Goal: Task Accomplishment & Management: Complete application form

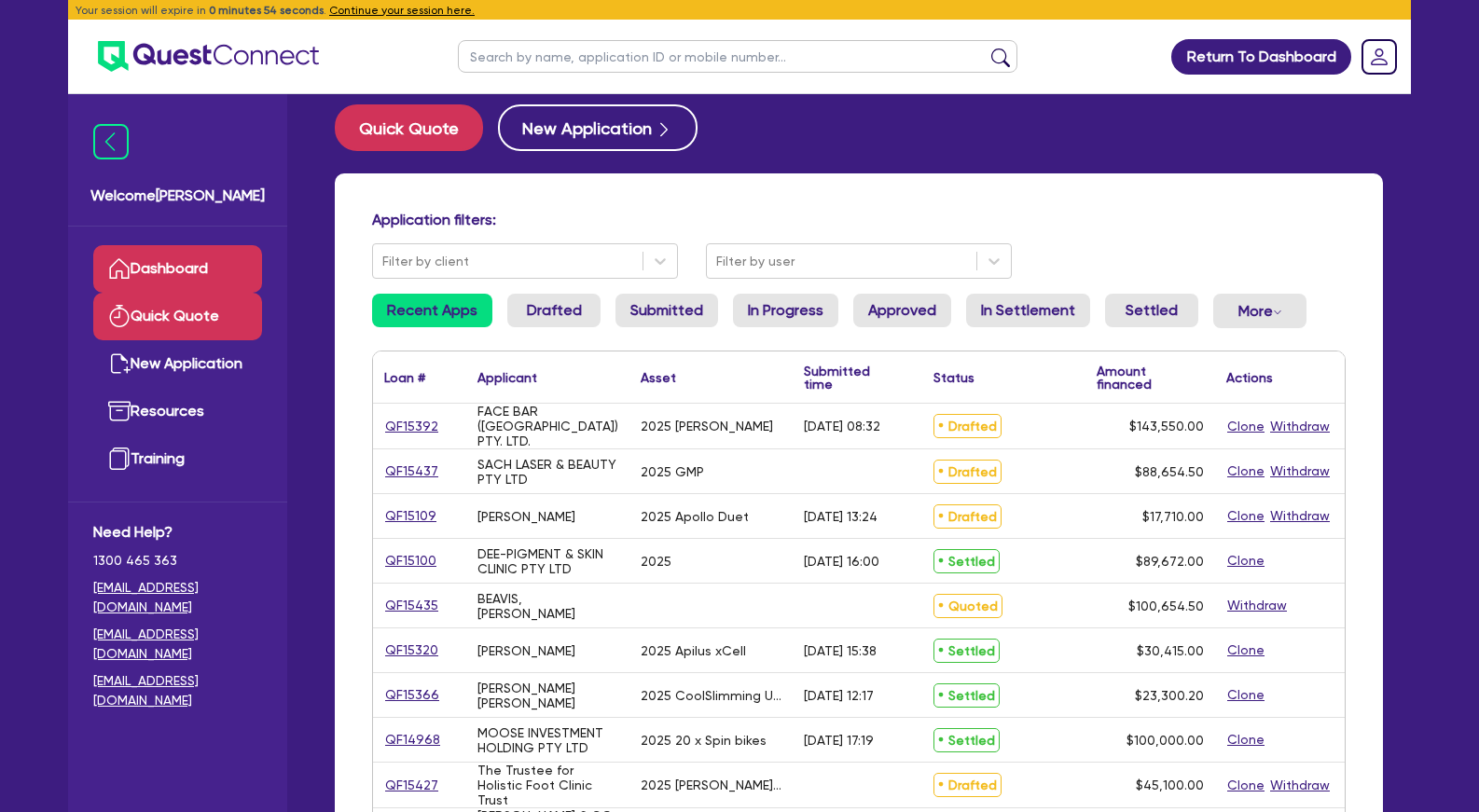
click at [176, 316] on link "Quick Quote" at bounding box center [177, 317] width 169 height 48
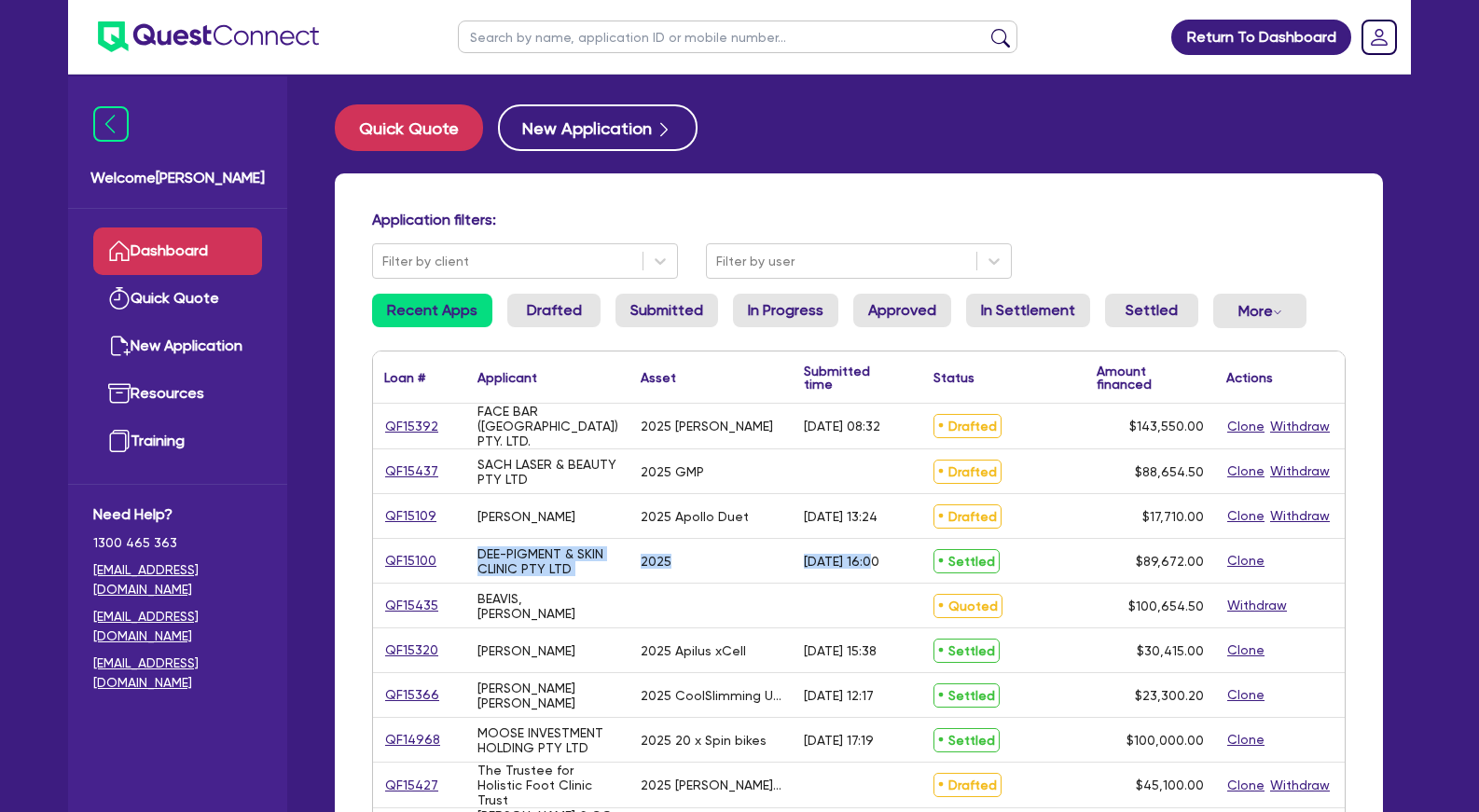
drag, startPoint x: 509, startPoint y: 449, endPoint x: 877, endPoint y: 558, distance: 383.8
click at [1165, 562] on span "$89,672.00" at bounding box center [1170, 560] width 68 height 15
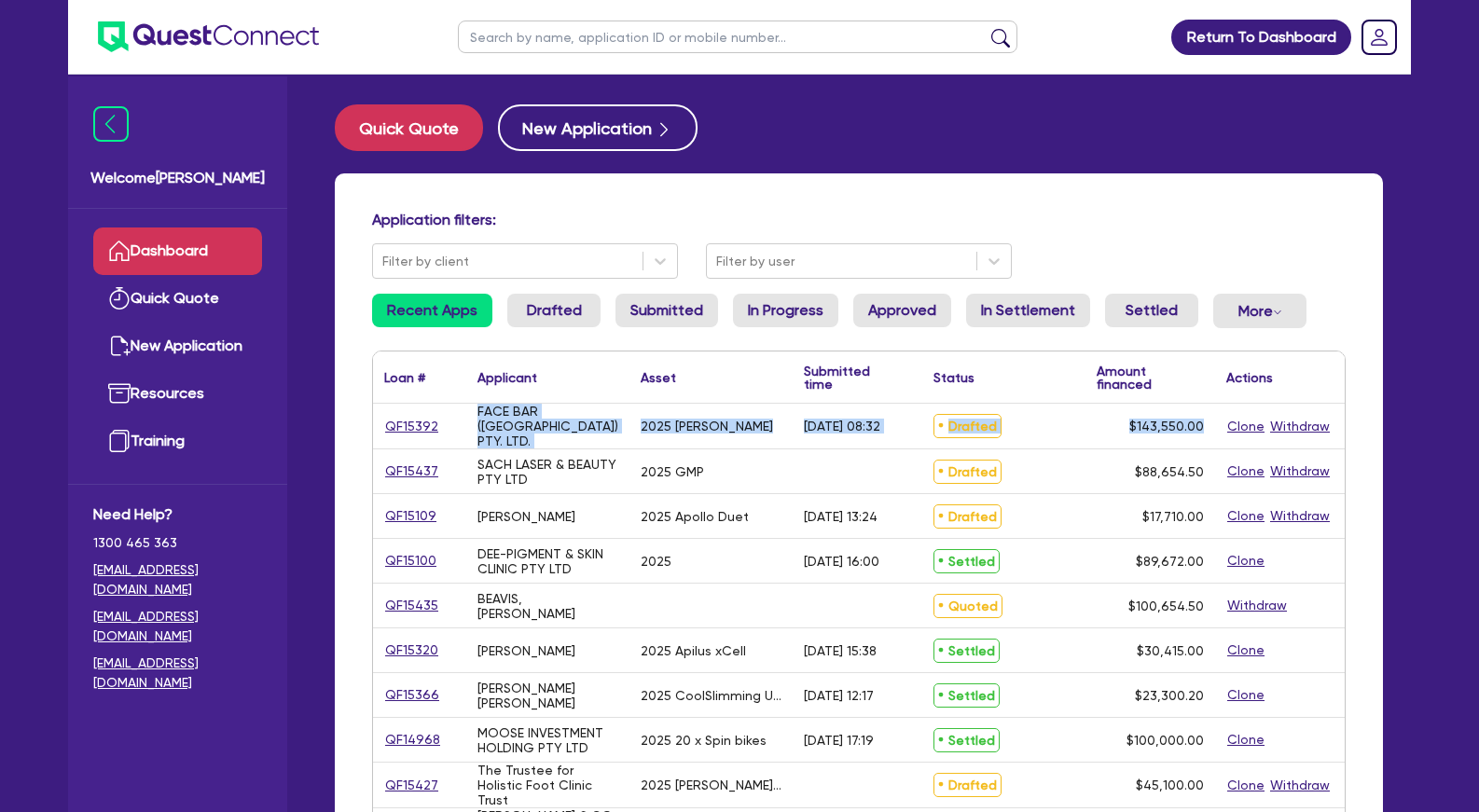
drag, startPoint x: 1105, startPoint y: 541, endPoint x: 481, endPoint y: 419, distance: 635.8
click at [481, 419] on div "FACE BAR ([GEOGRAPHIC_DATA]) PTY. LTD." at bounding box center [548, 425] width 141 height 45
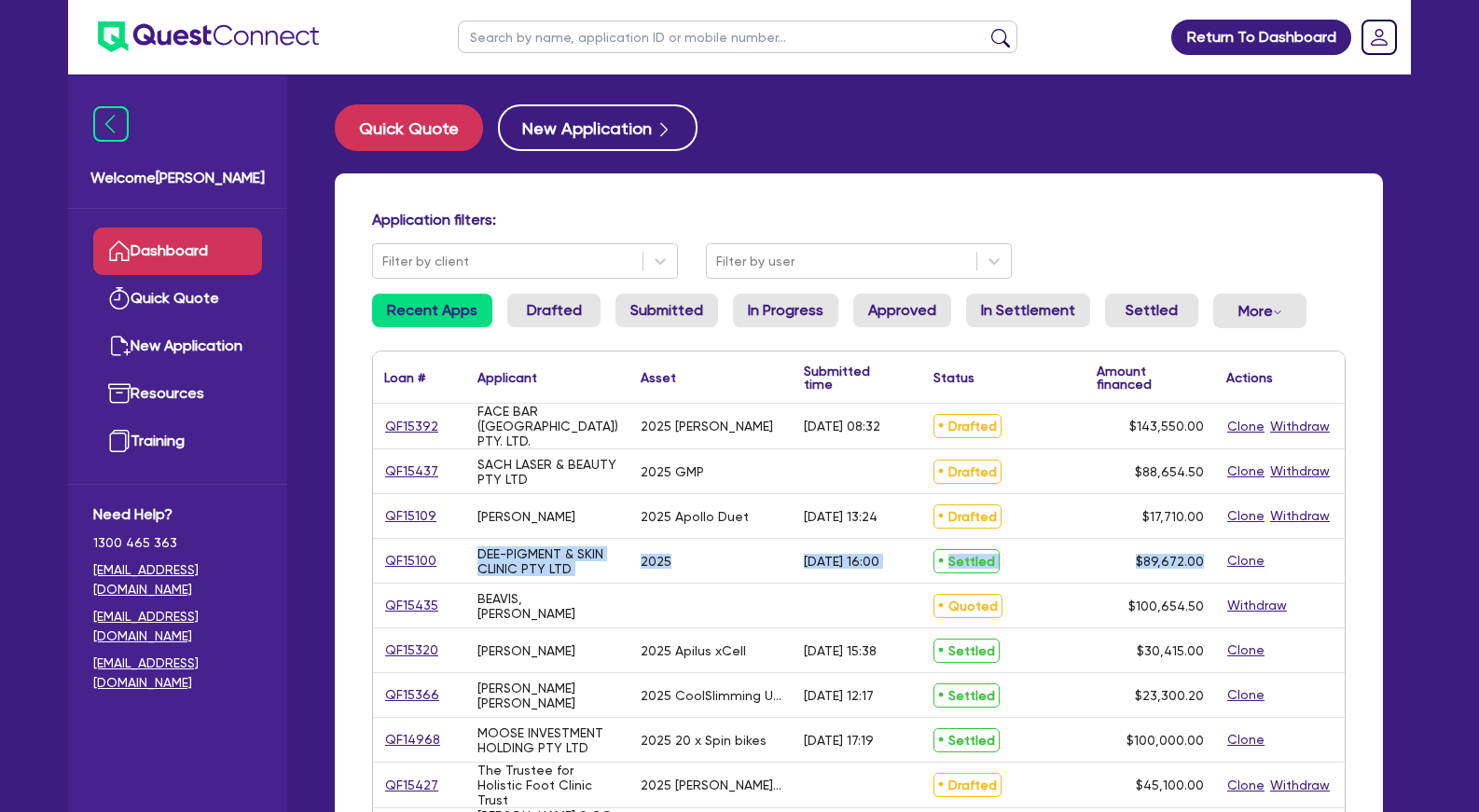
drag, startPoint x: 480, startPoint y: 419, endPoint x: 1217, endPoint y: 562, distance: 750.7
click at [1214, 562] on div "$89,672.00" at bounding box center [1150, 560] width 130 height 44
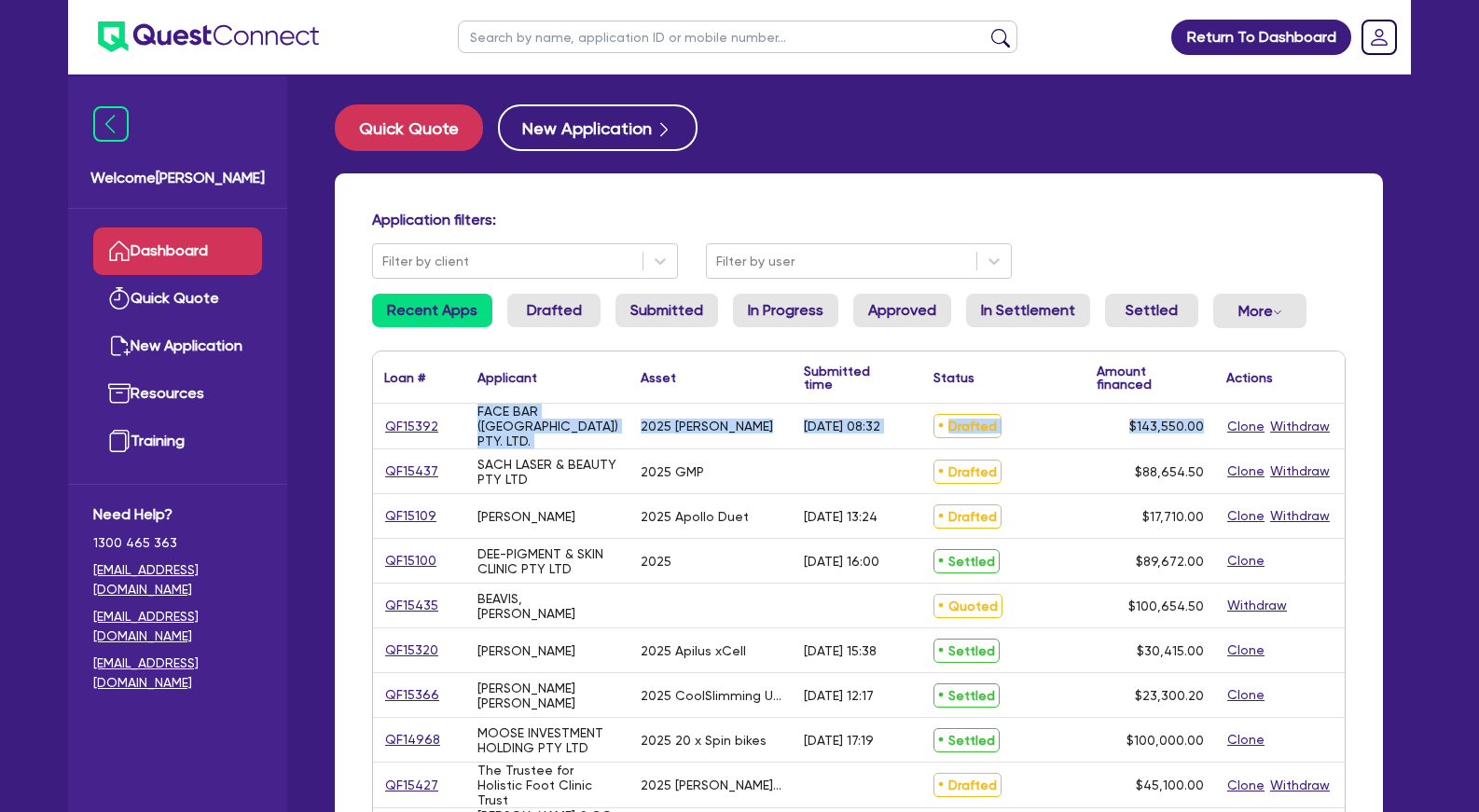
drag, startPoint x: 1133, startPoint y: 547, endPoint x: 478, endPoint y: 420, distance: 667.2
click at [478, 420] on div "FACE BAR ([GEOGRAPHIC_DATA]) PTY. LTD." at bounding box center [548, 425] width 141 height 45
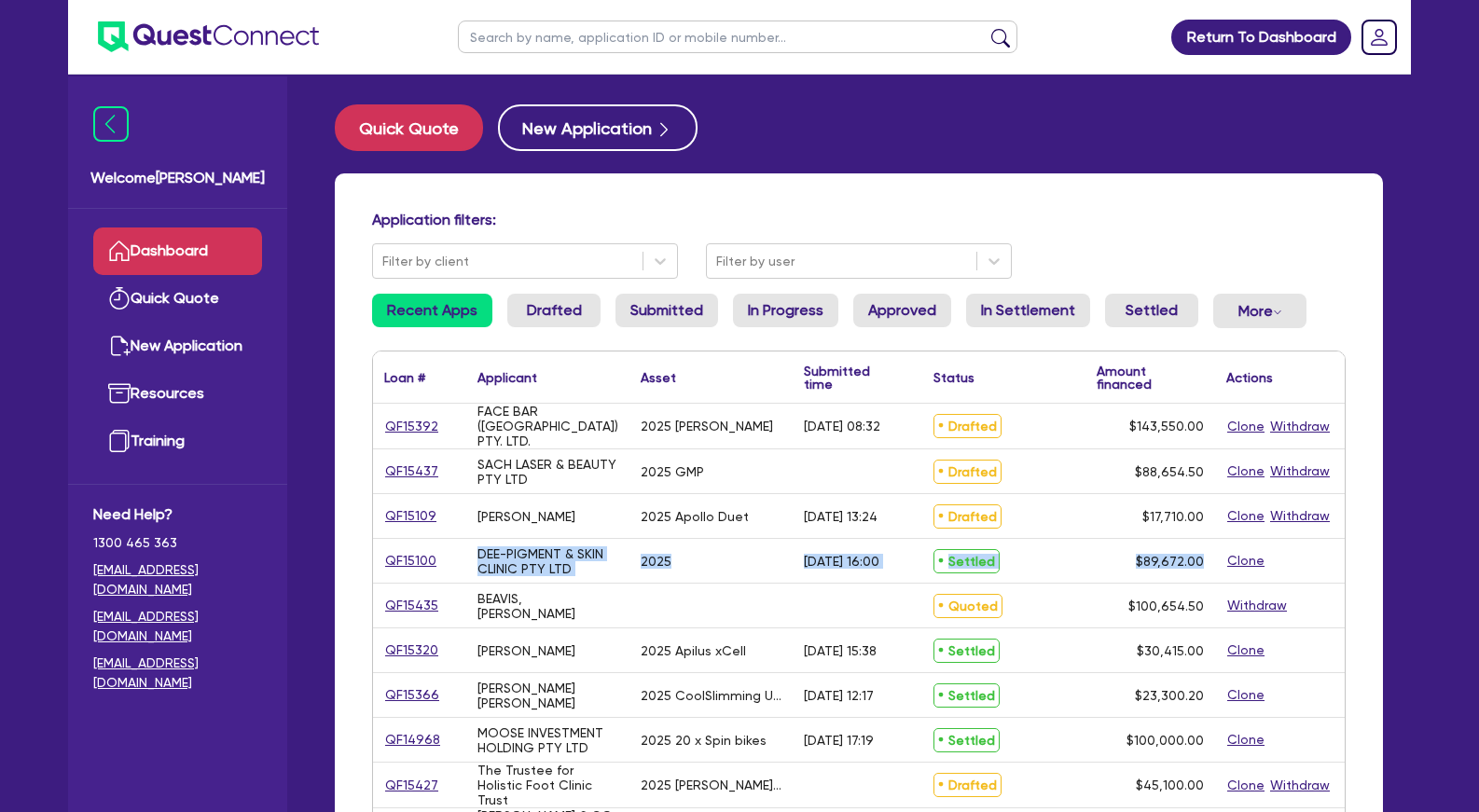
drag, startPoint x: 477, startPoint y: 420, endPoint x: 1203, endPoint y: 563, distance: 739.9
click at [1203, 563] on span "$89,672.00" at bounding box center [1170, 560] width 68 height 15
click at [574, 430] on div "FACE BAR ([GEOGRAPHIC_DATA]) PTY. LTD." at bounding box center [548, 425] width 141 height 45
drag, startPoint x: 501, startPoint y: 426, endPoint x: 1206, endPoint y: 556, distance: 716.9
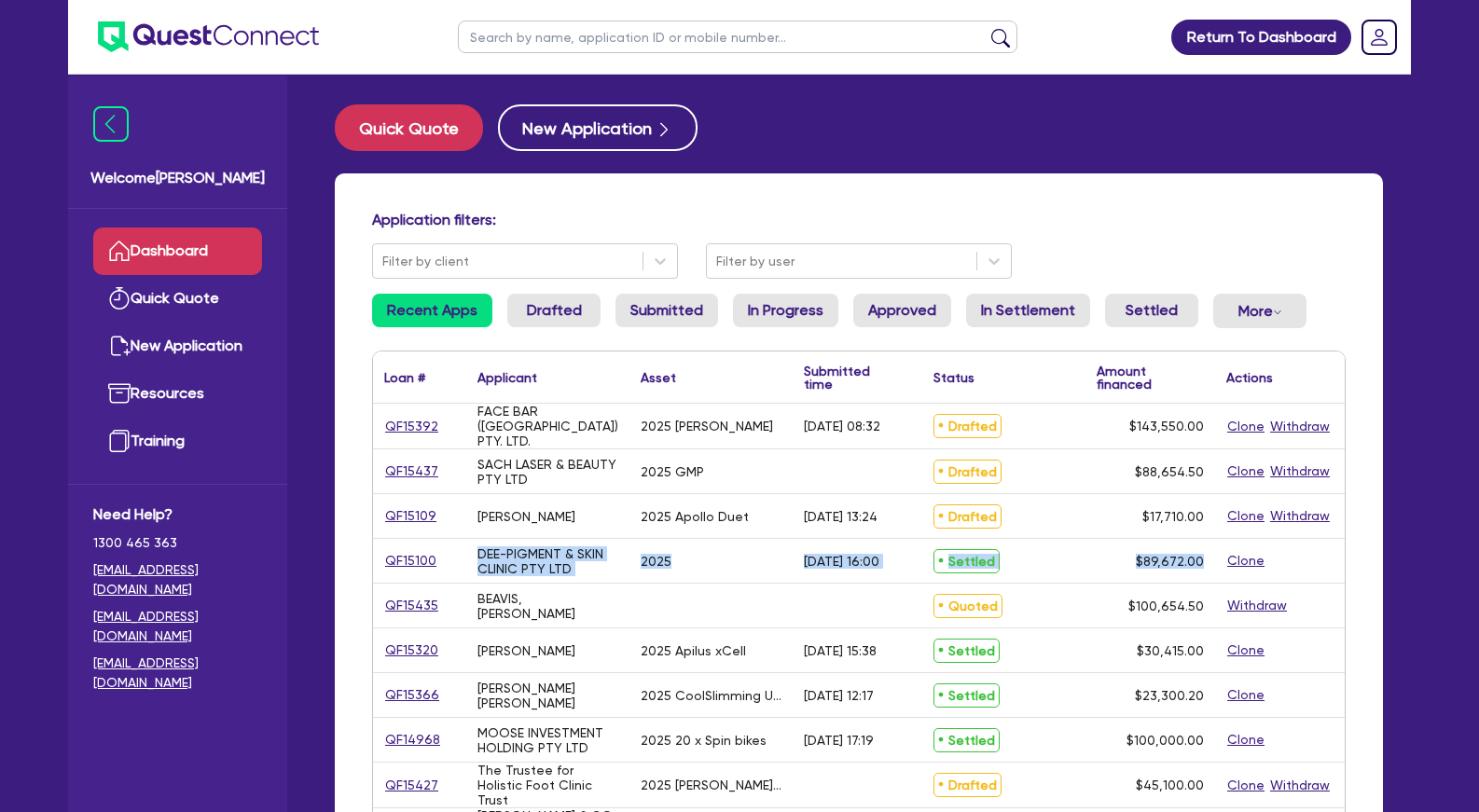
click at [1206, 556] on div "$89,672.00" at bounding box center [1150, 560] width 130 height 44
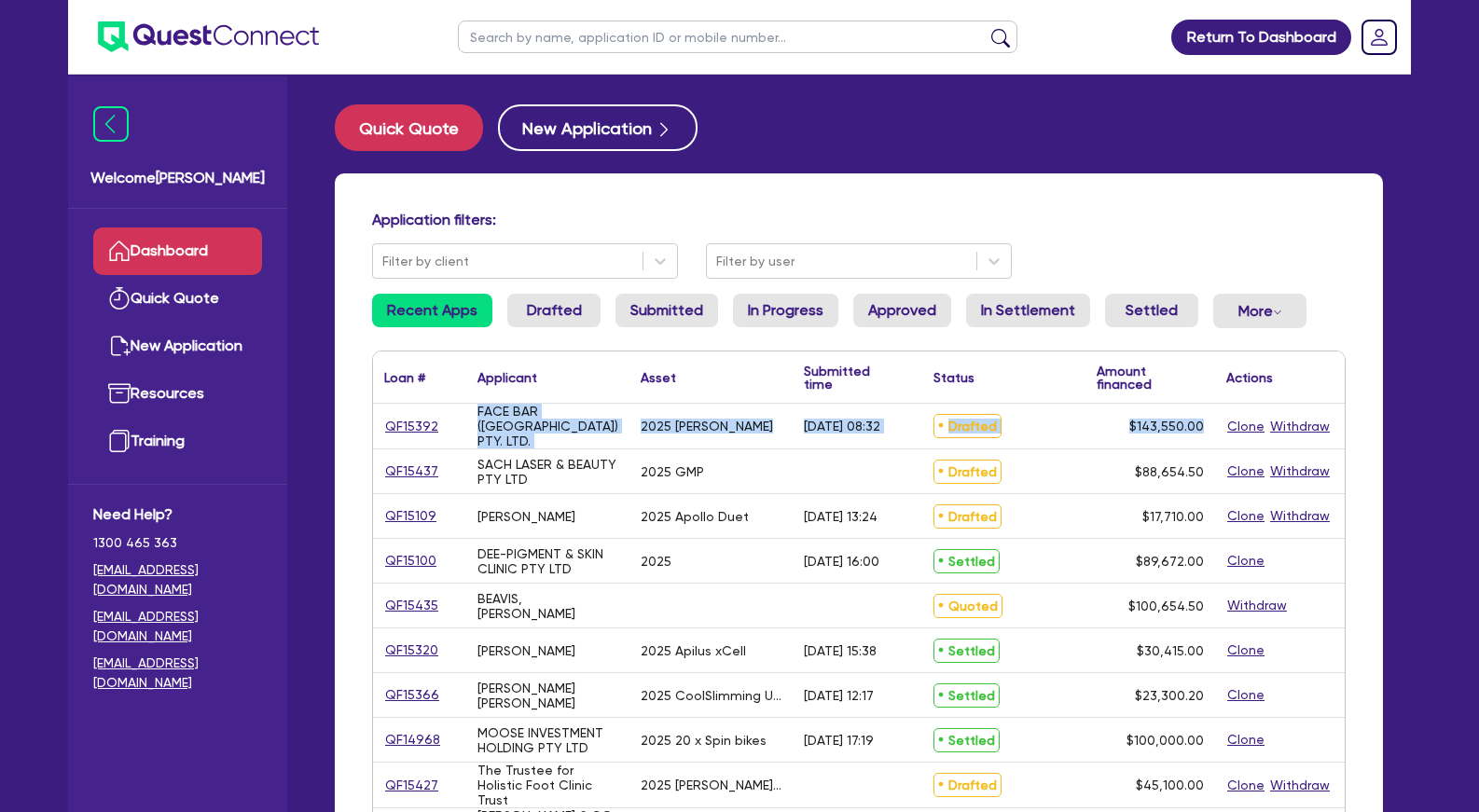
drag, startPoint x: 1204, startPoint y: 558, endPoint x: 481, endPoint y: 420, distance: 736.1
click at [481, 420] on div "FACE BAR ([GEOGRAPHIC_DATA]) PTY. LTD." at bounding box center [548, 425] width 141 height 45
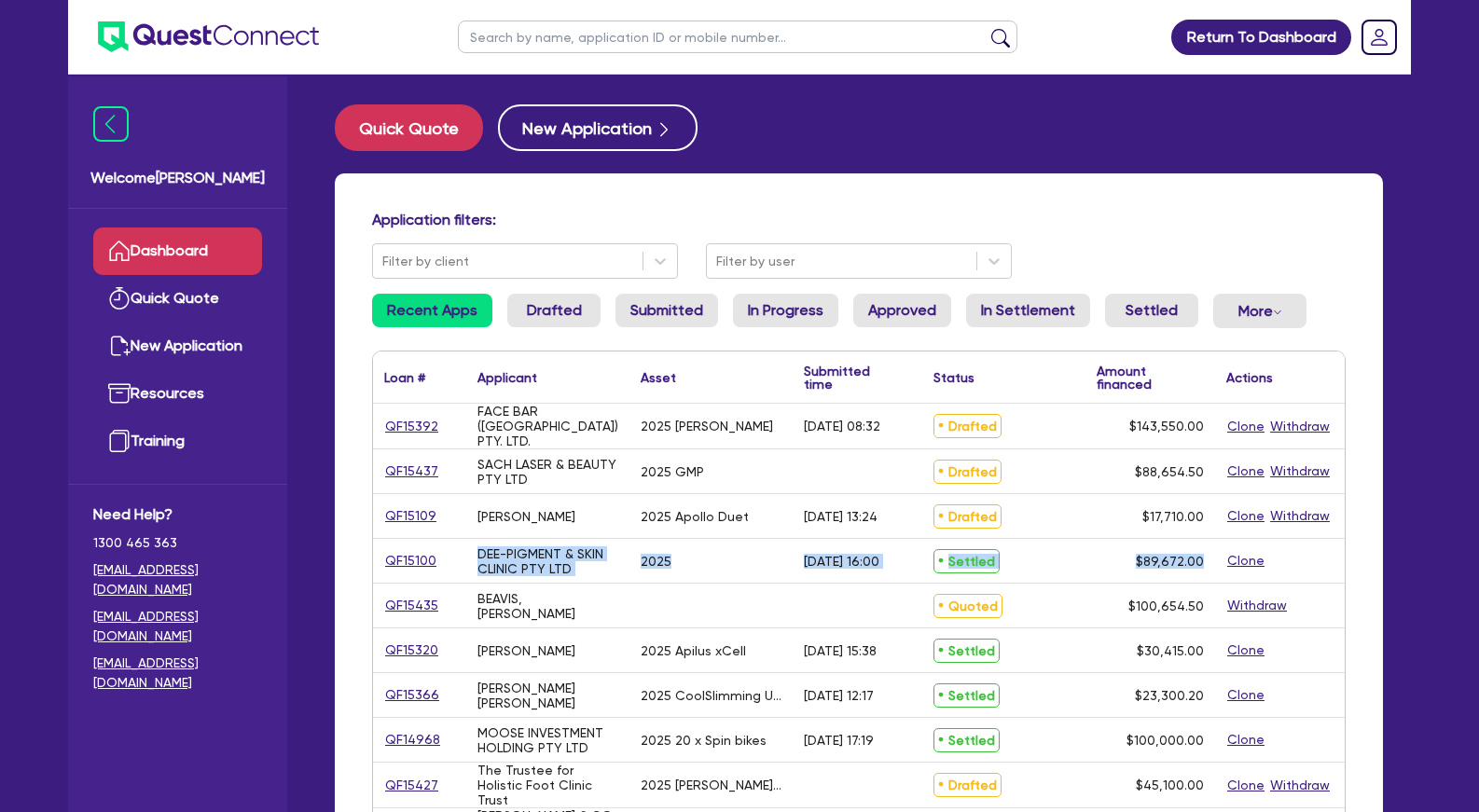
drag, startPoint x: 479, startPoint y: 414, endPoint x: 1206, endPoint y: 564, distance: 742.3
click at [1206, 564] on div "$89,672.00" at bounding box center [1150, 560] width 130 height 44
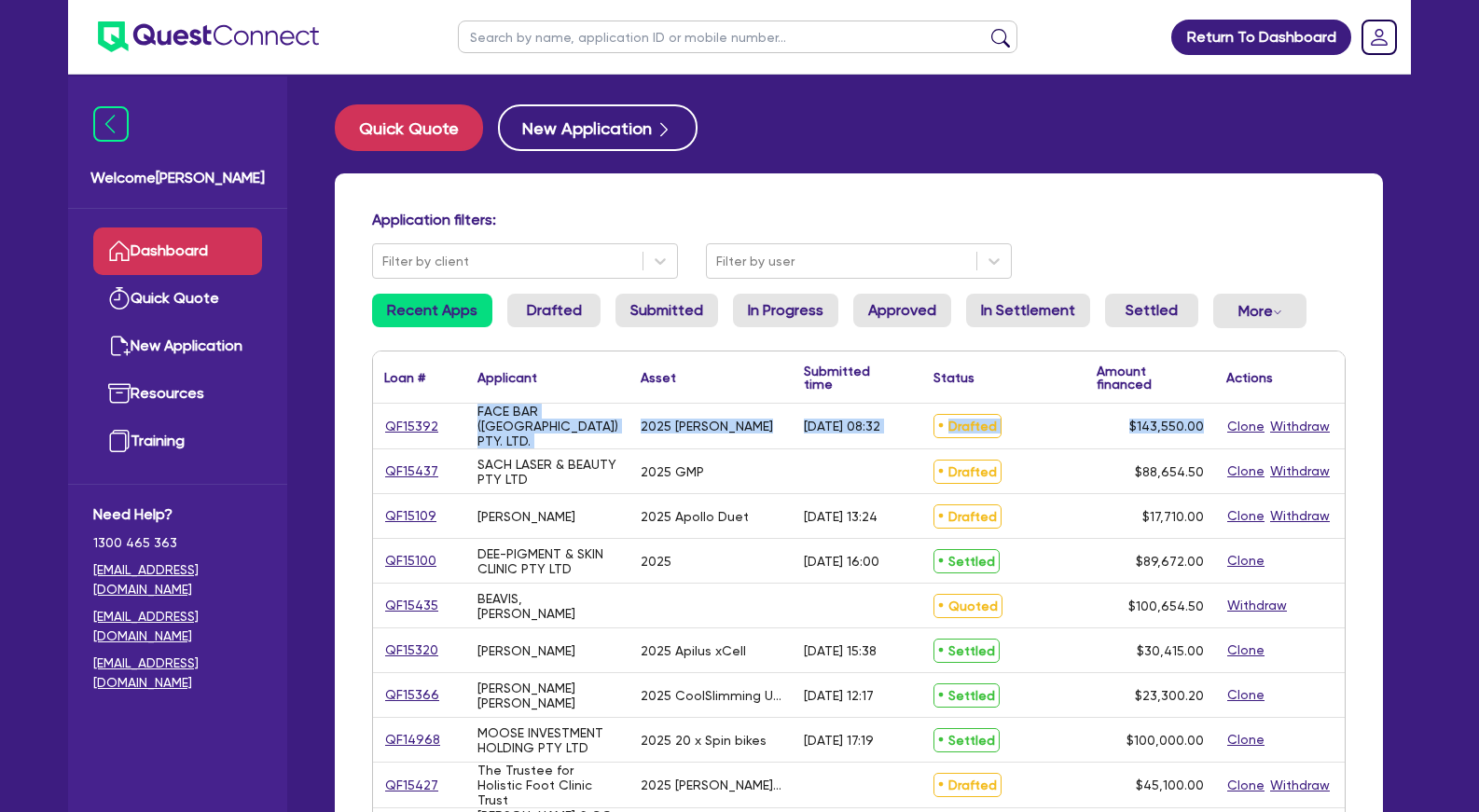
drag, startPoint x: 1206, startPoint y: 564, endPoint x: 453, endPoint y: 445, distance: 762.3
click at [536, 489] on div "SACH LASER & BEAUTY PTY LTD" at bounding box center [548, 471] width 163 height 44
click at [895, 206] on div "Application filters: Filter by client Filter by user Recent Apps Drafted Submit…" at bounding box center [858, 783] width 1048 height 1218
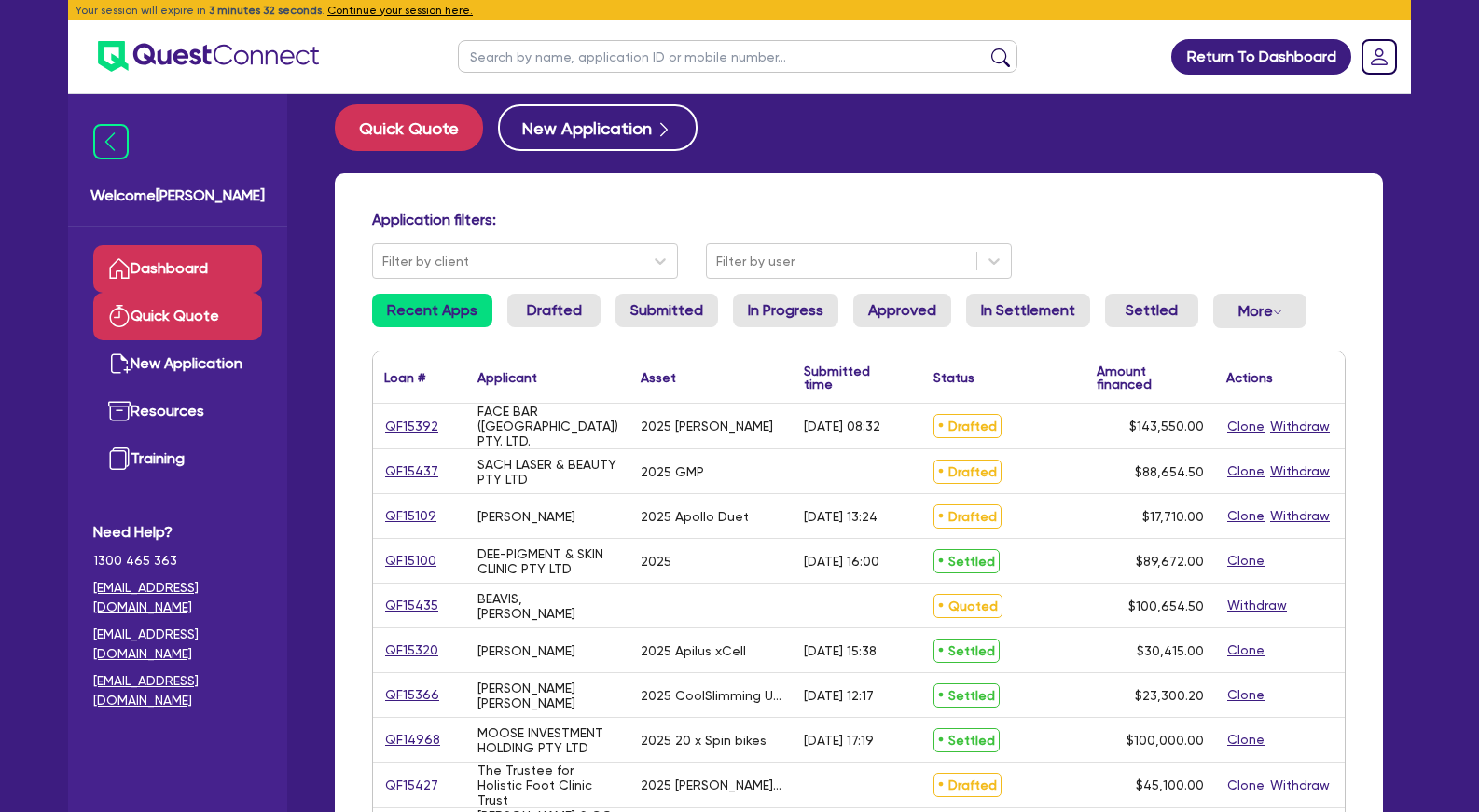
click at [191, 305] on link "Quick Quote" at bounding box center [177, 317] width 169 height 48
select select "Other"
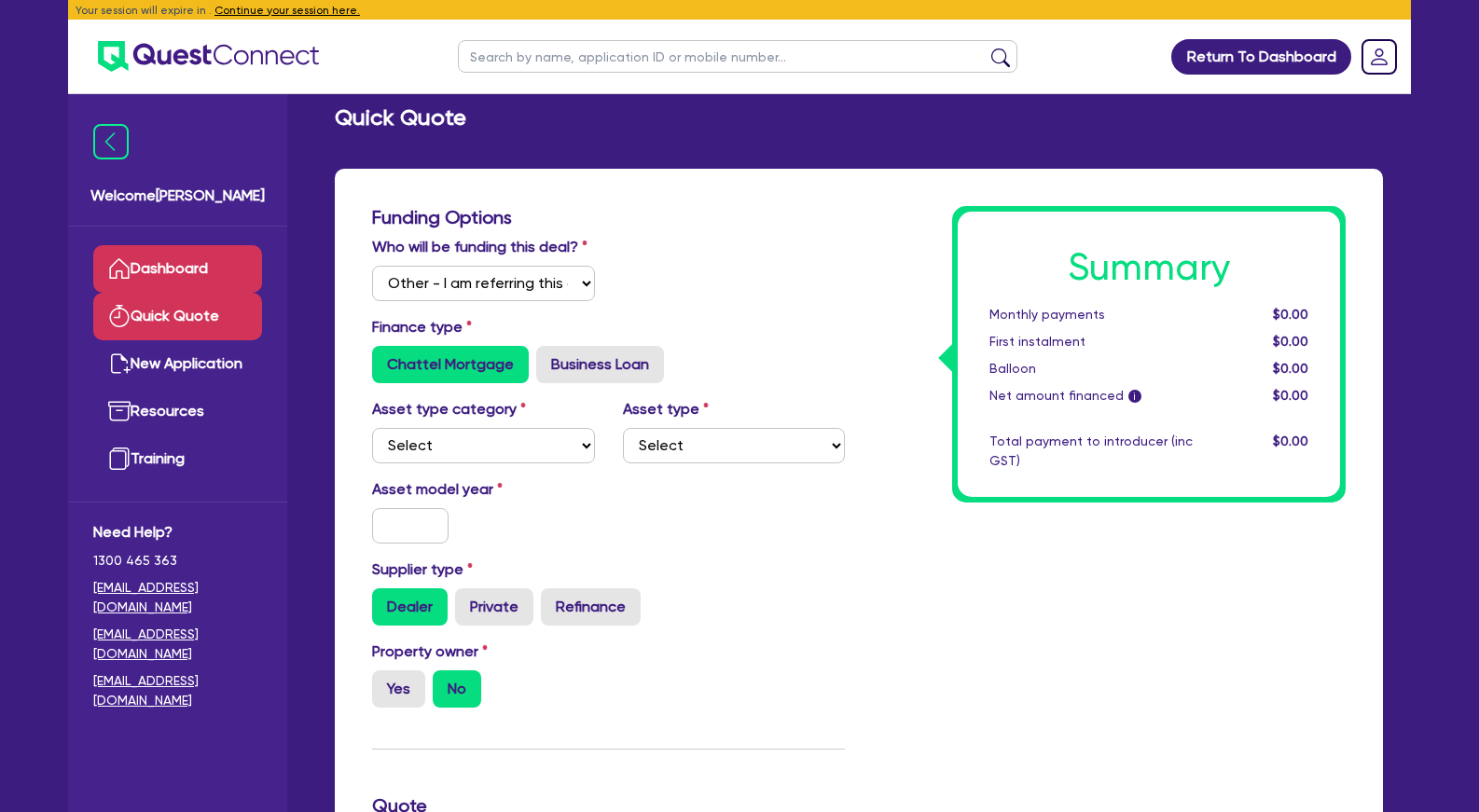
click at [203, 266] on link "Dashboard" at bounding box center [177, 269] width 169 height 48
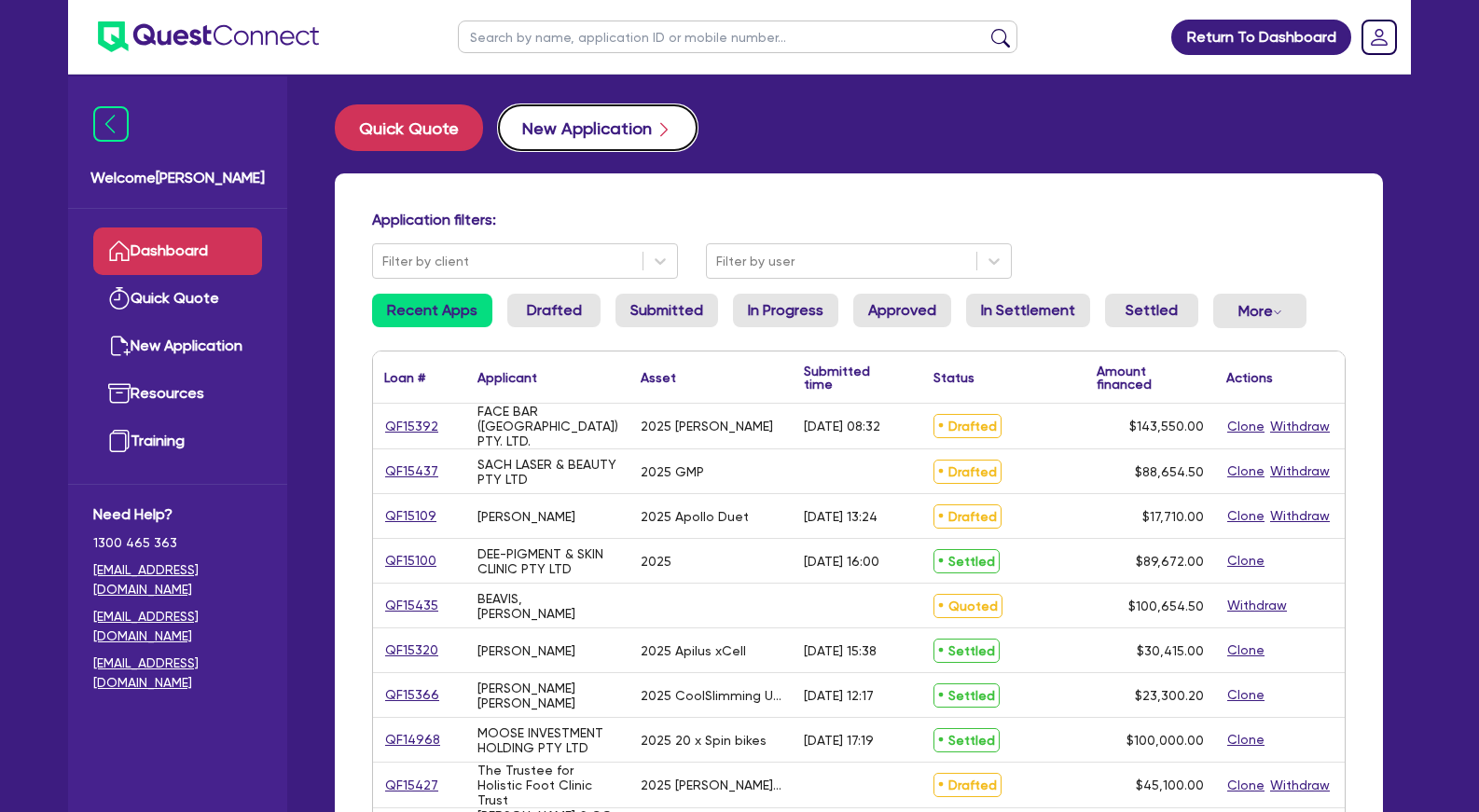
click at [593, 122] on button "New Application" at bounding box center [598, 128] width 200 height 47
select select "Other"
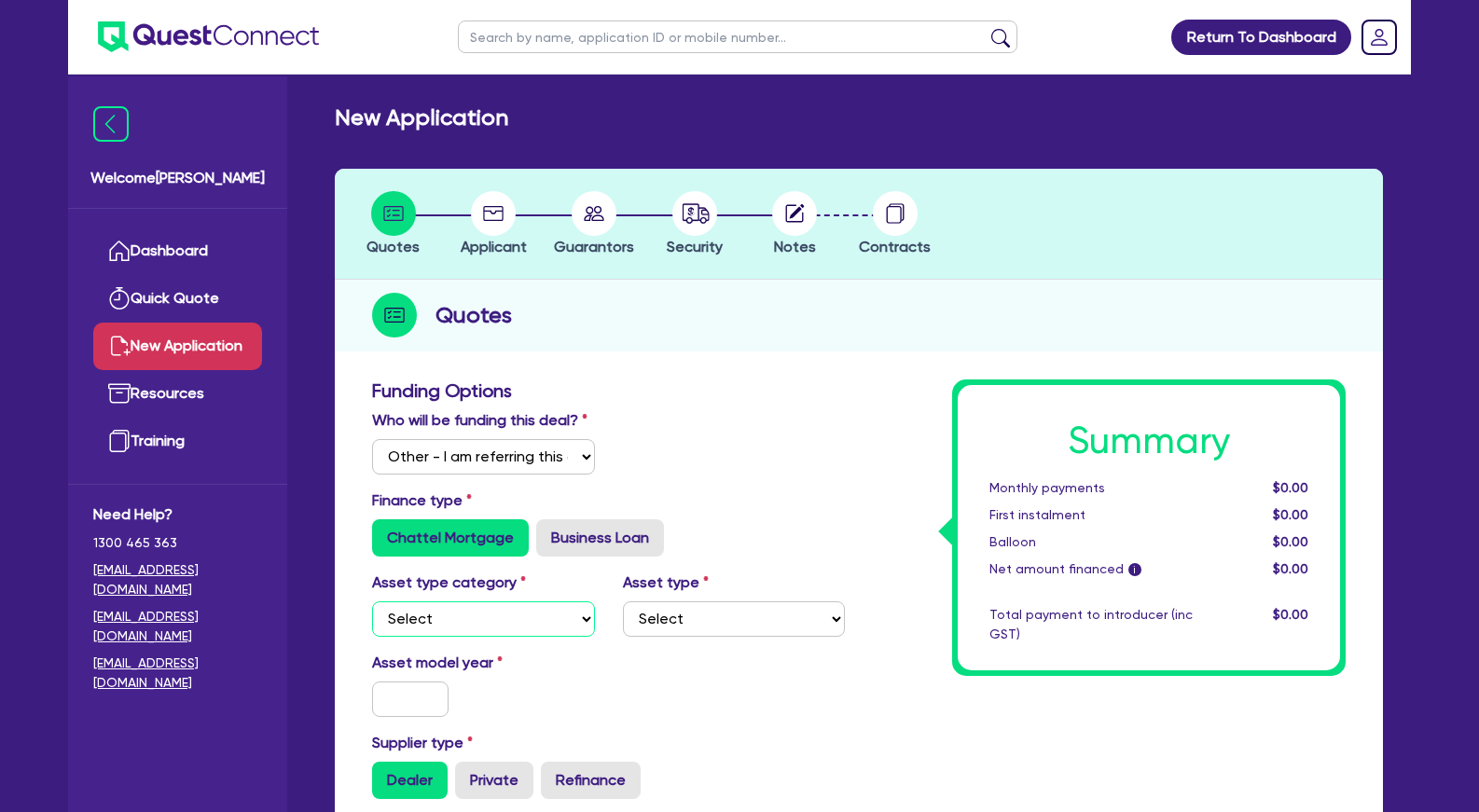
select select "TERTIARY_ASSETS"
click option "Tertiary assets" at bounding box center [0, 0] width 0 height 0
click at [623, 601] on select "Select Beauty equipment IT equipment IT software Watercraft Other" at bounding box center [734, 618] width 223 height 35
select select "BEAUTY_EQUIPMENT"
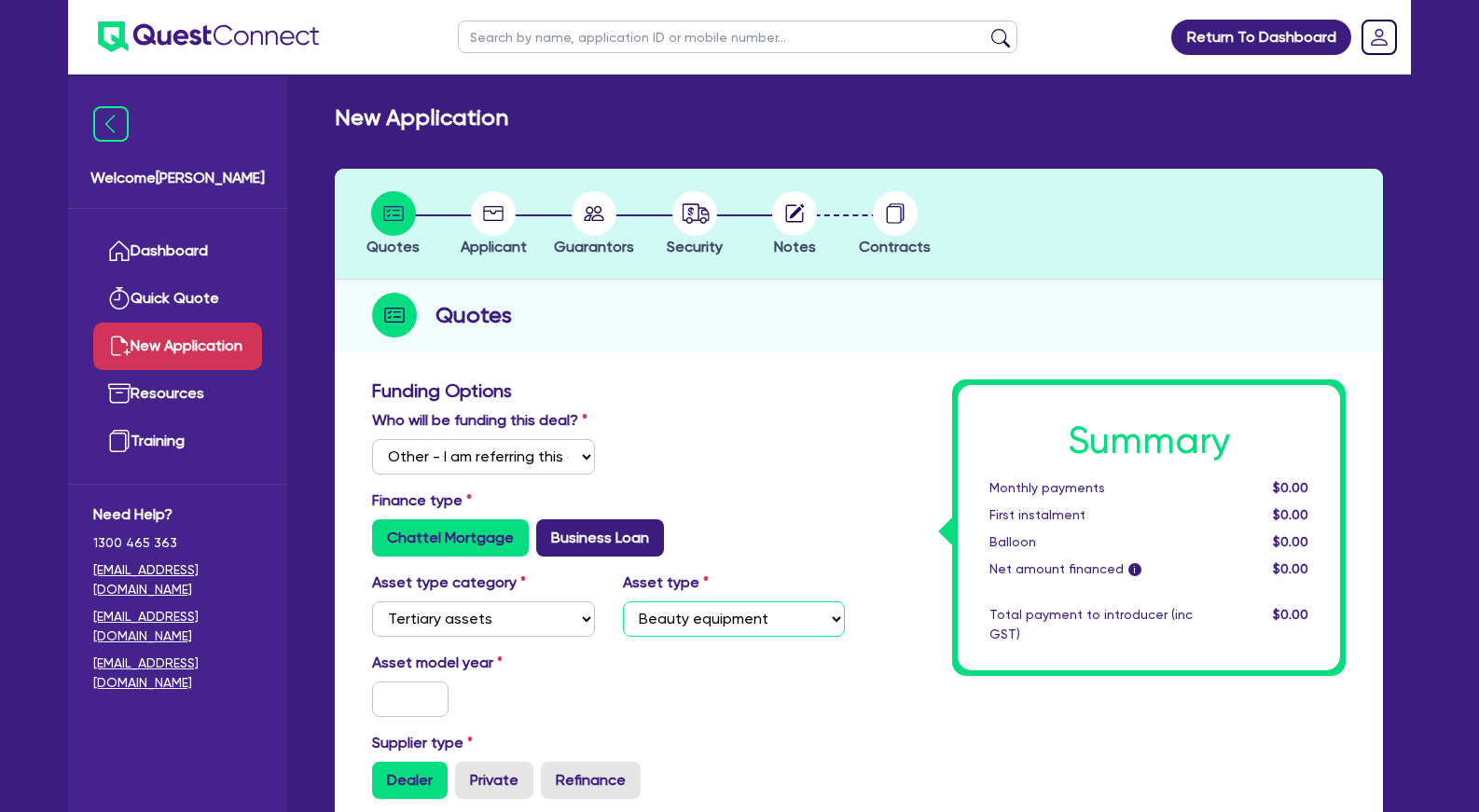
click option "Beauty equipment" at bounding box center [0, 0] width 0 height 0
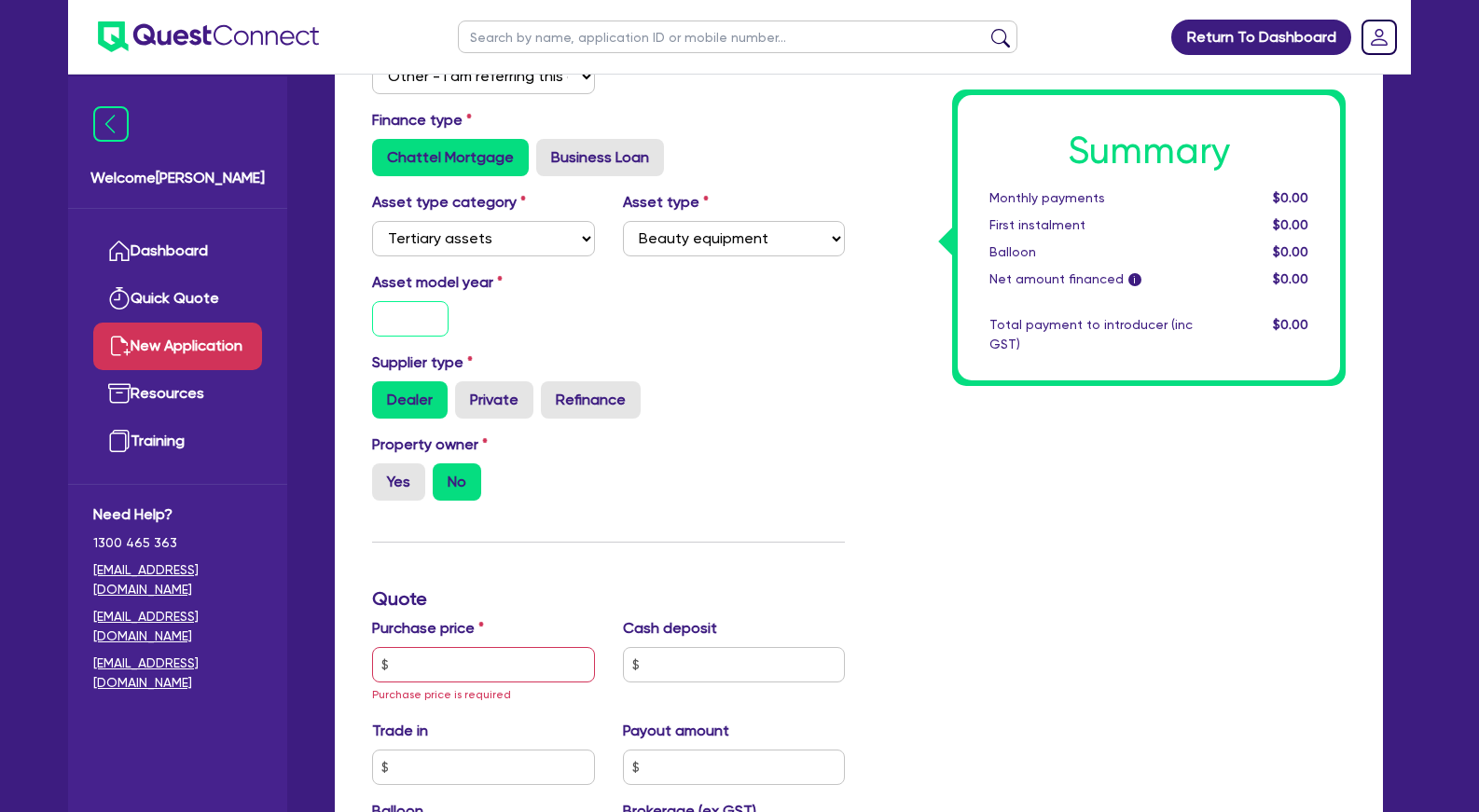
click at [404, 337] on input "text" at bounding box center [410, 318] width 77 height 35
type input "2025"
click at [403, 495] on label "Yes" at bounding box center [398, 481] width 53 height 37
click at [384, 475] on input "Yes" at bounding box center [378, 469] width 12 height 12
radio input "true"
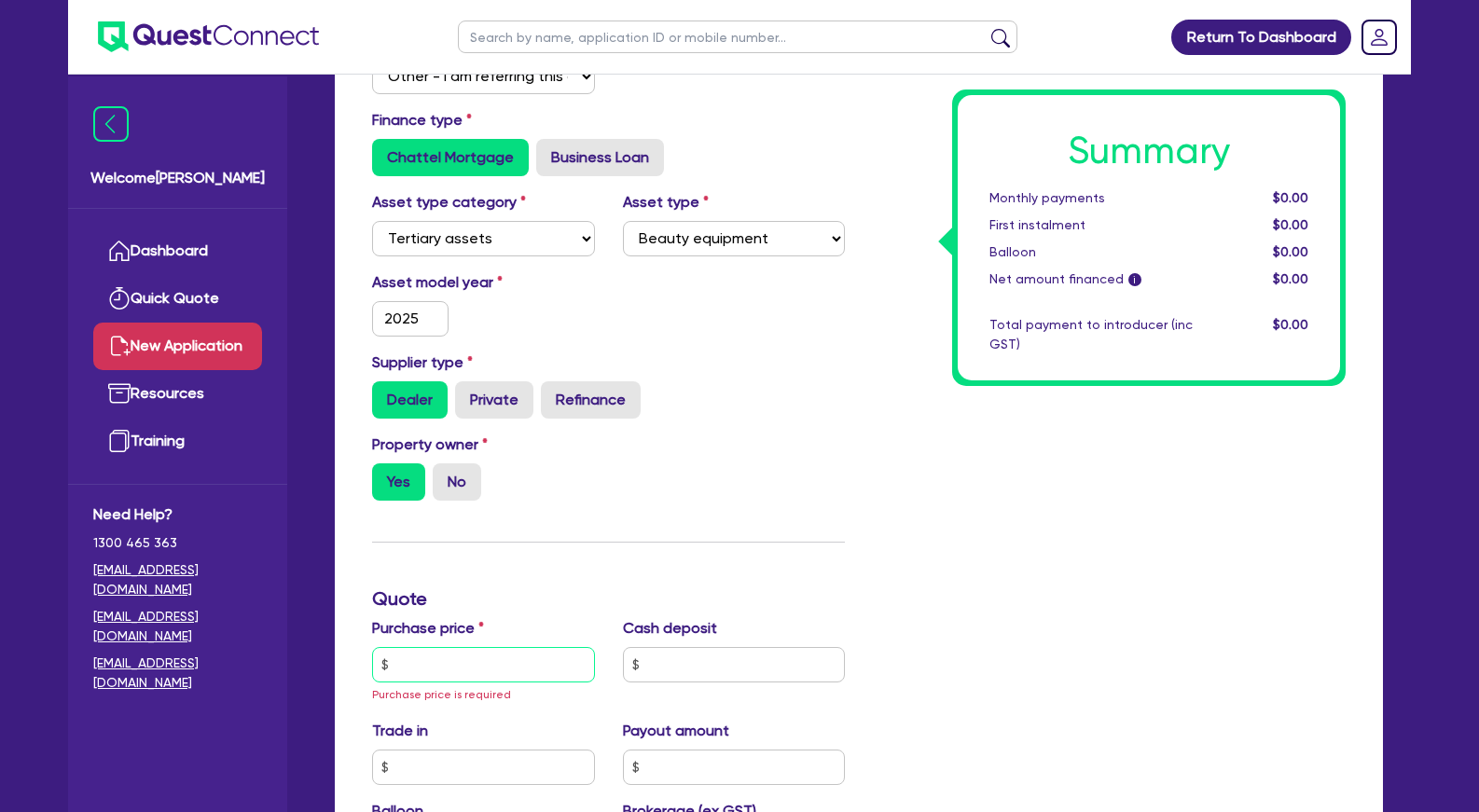
click at [464, 679] on input "text" at bounding box center [483, 664] width 223 height 35
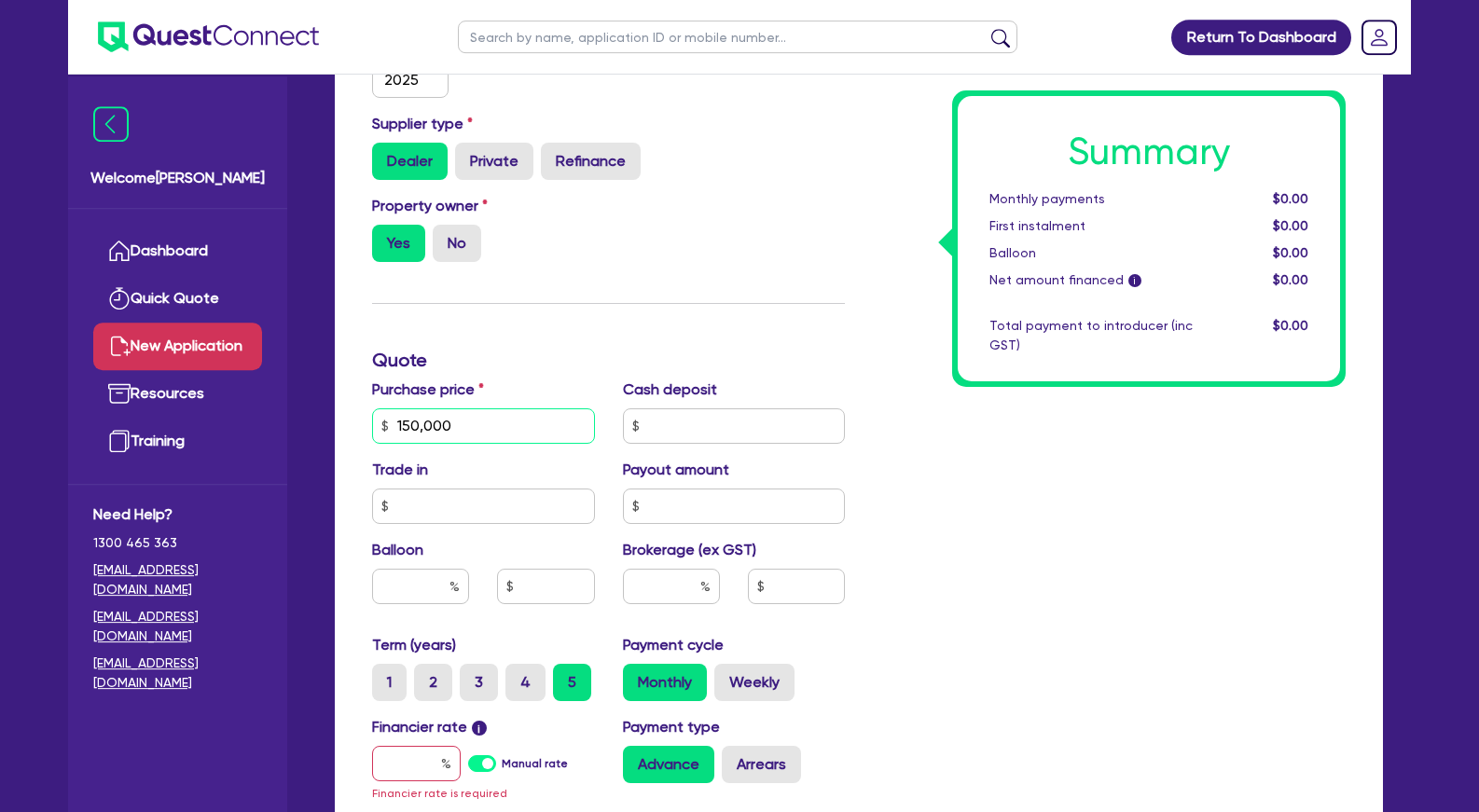
scroll to position [665, 0]
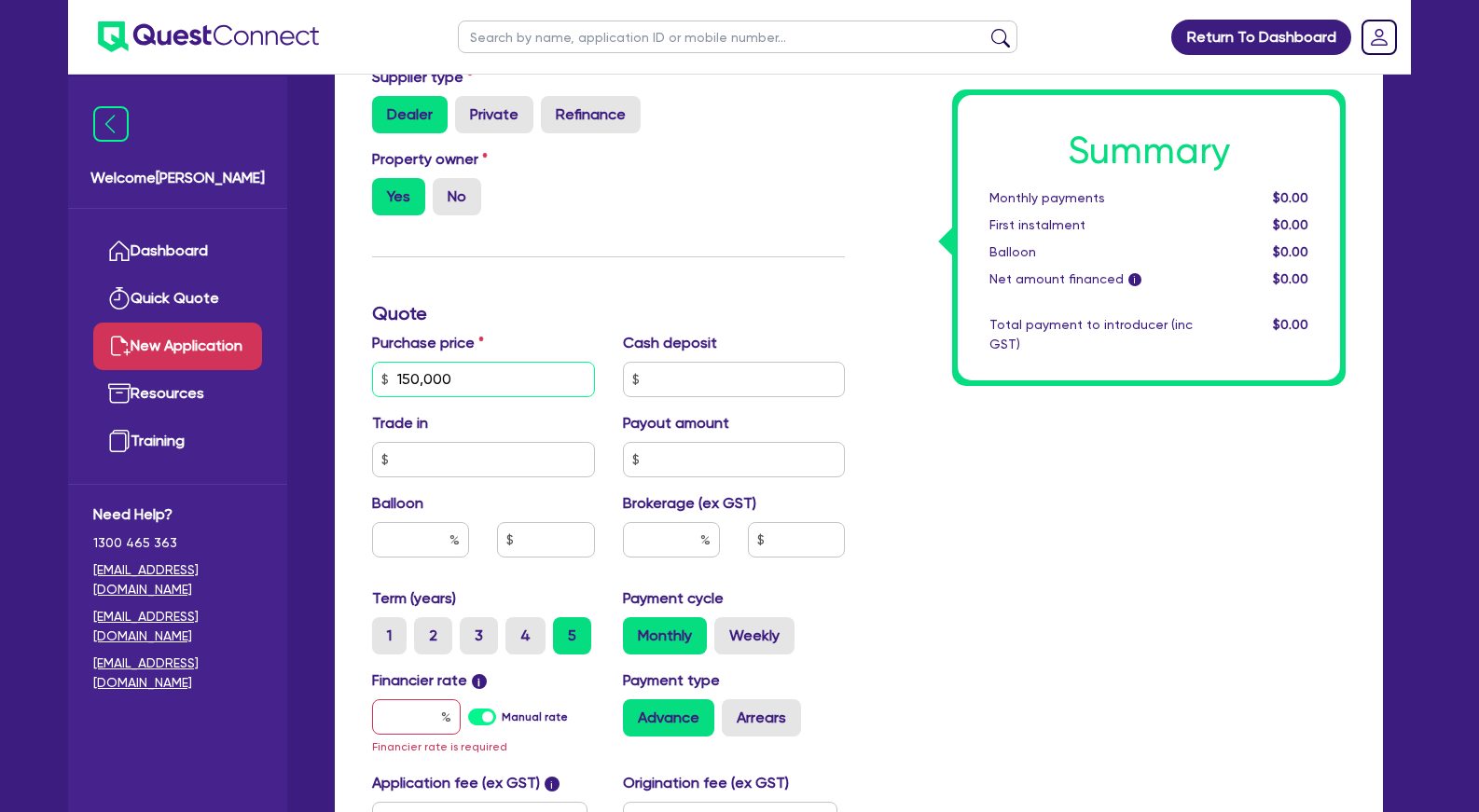
type input "150,000"
click at [640, 557] on input "text" at bounding box center [671, 539] width 97 height 35
type input "5"
click at [415, 734] on input "text" at bounding box center [416, 716] width 89 height 35
type input "1"
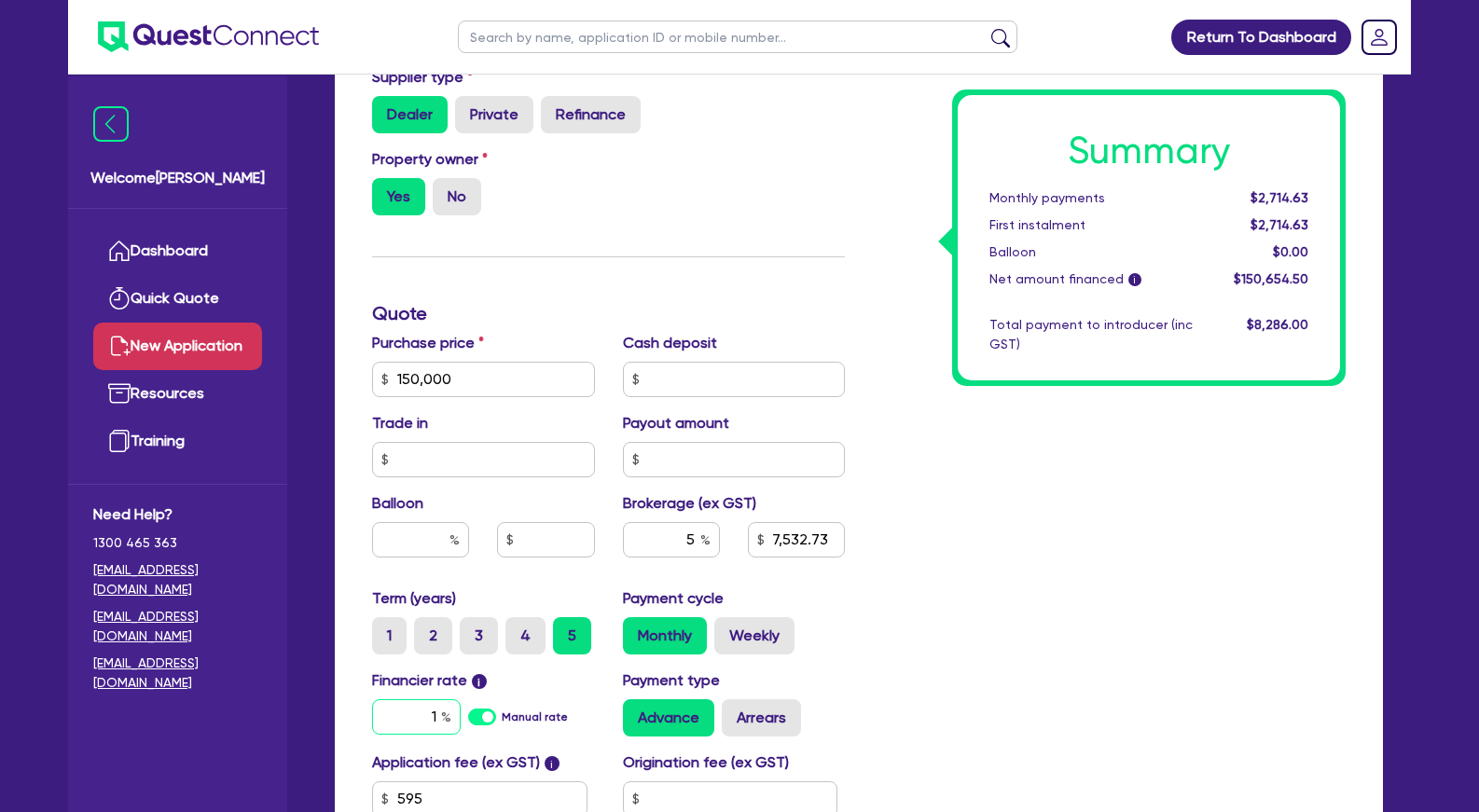
type input "7,532.73"
type input "10"
type input "7,532.73"
type input "10."
type input "7,532.73"
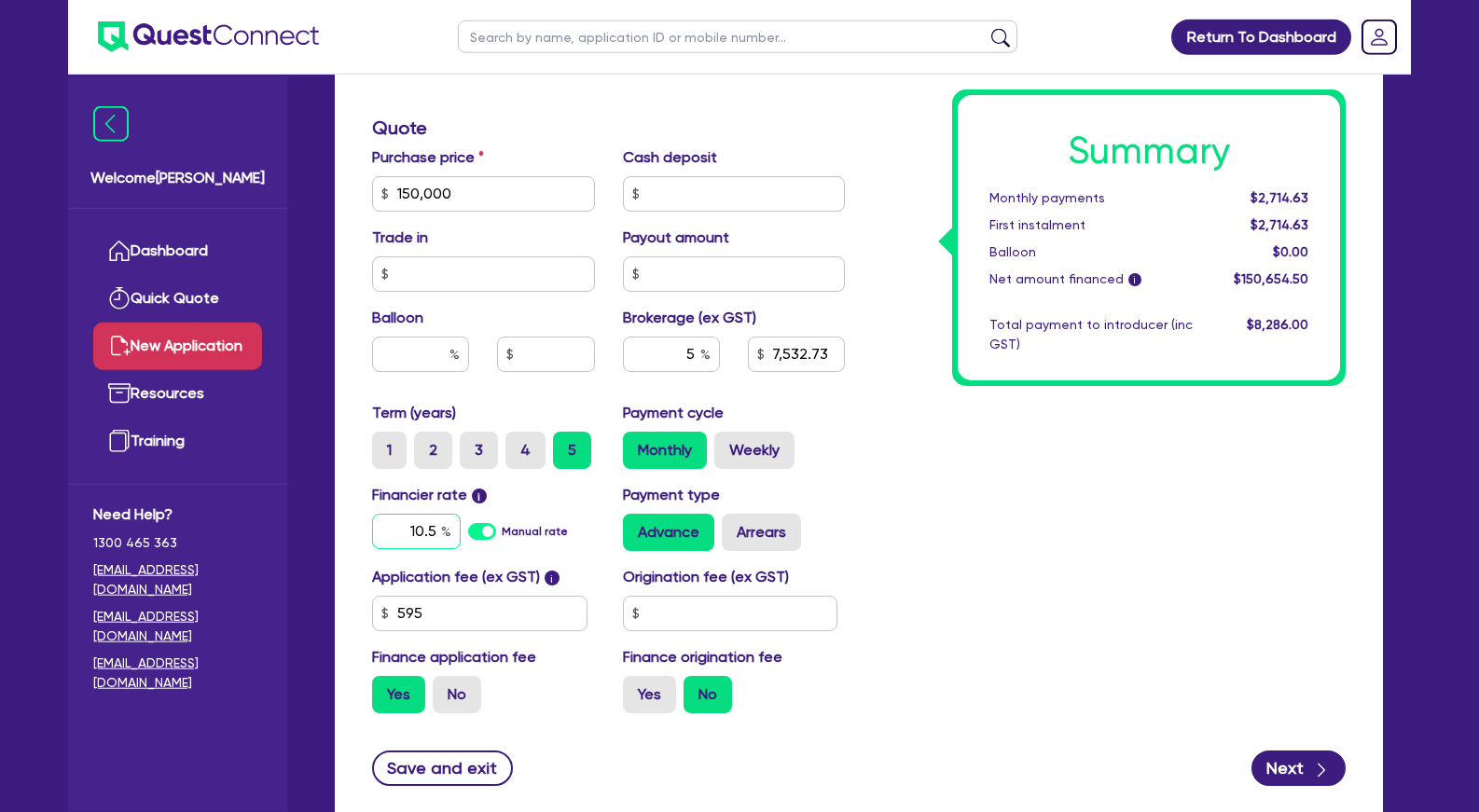
scroll to position [856, 0]
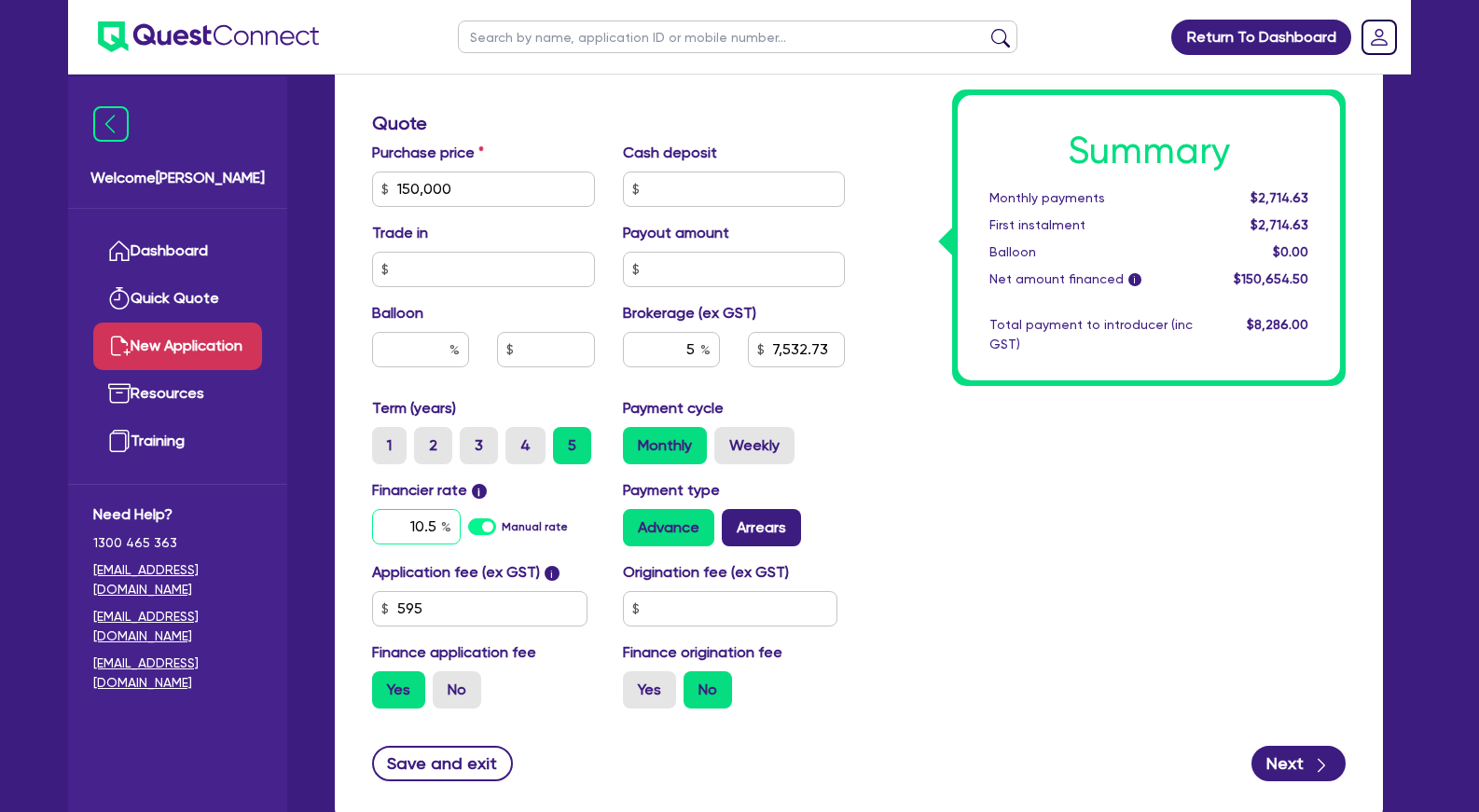
type input "10.5"
type input "7,532.73"
click at [758, 545] on label "Arrears" at bounding box center [760, 526] width 79 height 37
click at [734, 521] on input "Arrears" at bounding box center [728, 514] width 12 height 12
radio input "true"
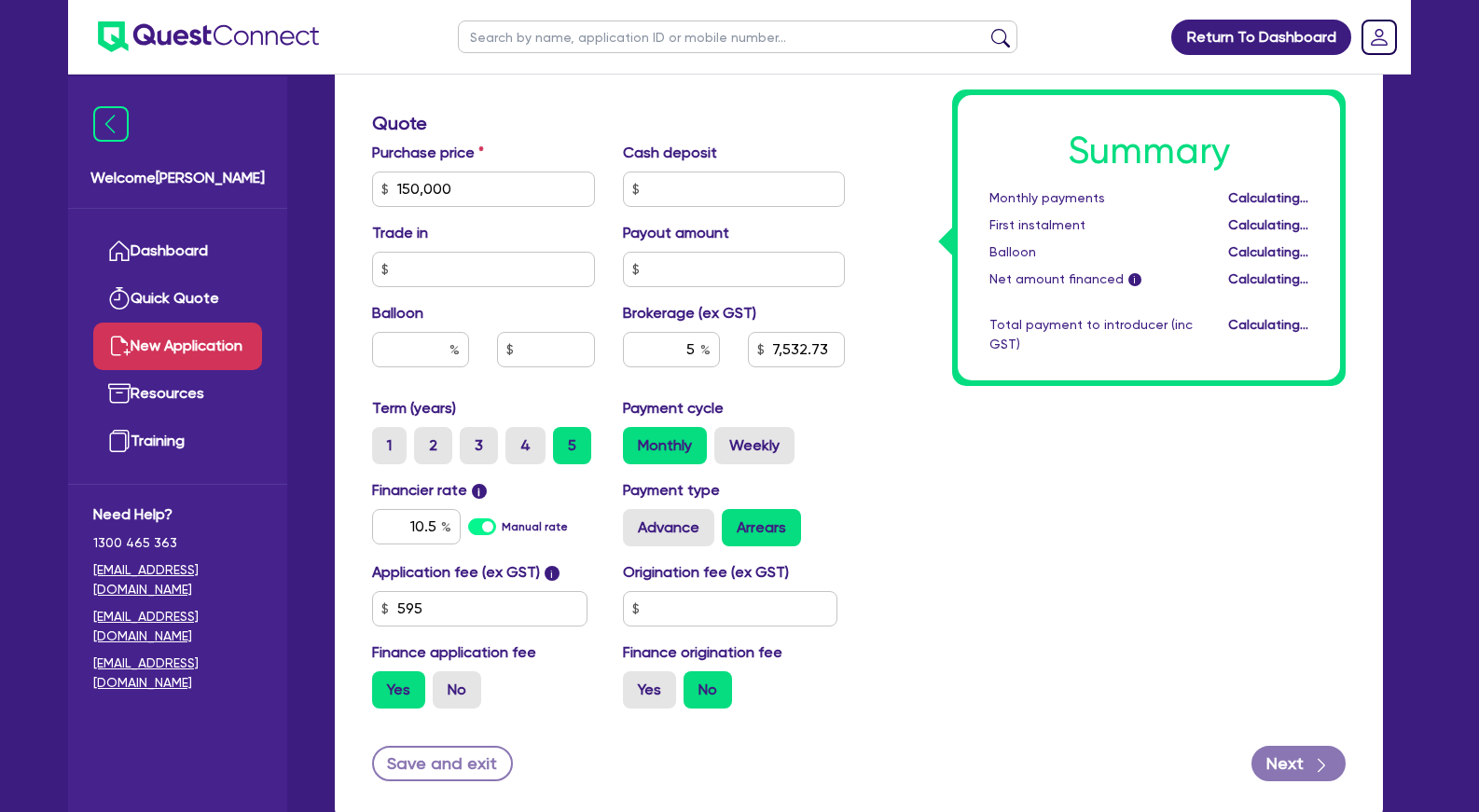
type input "7,532.73"
click at [484, 698] on div "Yes No" at bounding box center [483, 689] width 223 height 37
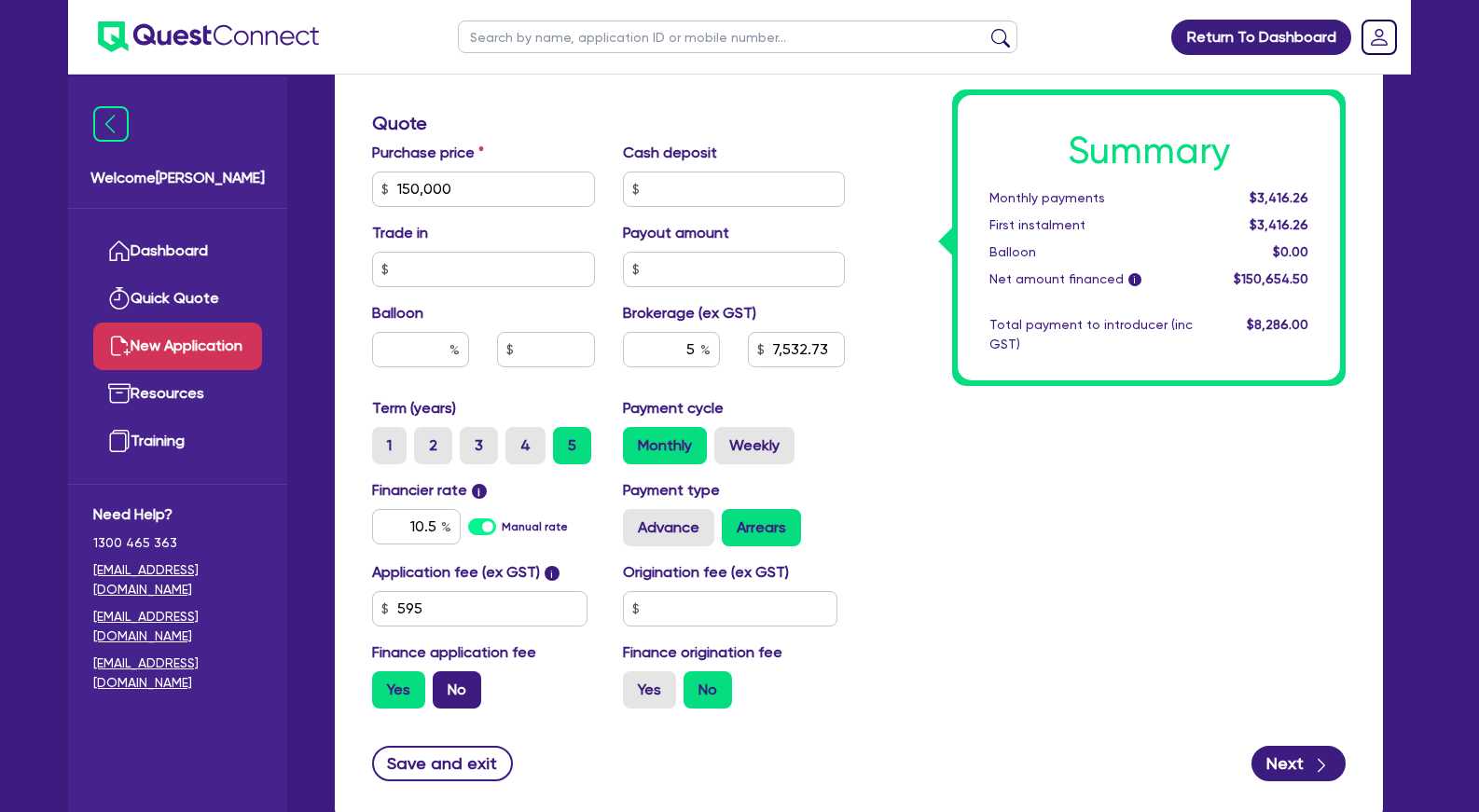
click at [481, 708] on label "No" at bounding box center [457, 689] width 49 height 37
click at [445, 683] on input "No" at bounding box center [439, 677] width 12 height 12
radio input "true"
click at [1004, 634] on div "Summary Monthly payments $3,401.41 First instalment i $4,055.91 Balloon $0.00 N…" at bounding box center [1108, 123] width 501 height 1200
click at [1264, 778] on button "Next" at bounding box center [1298, 762] width 94 height 35
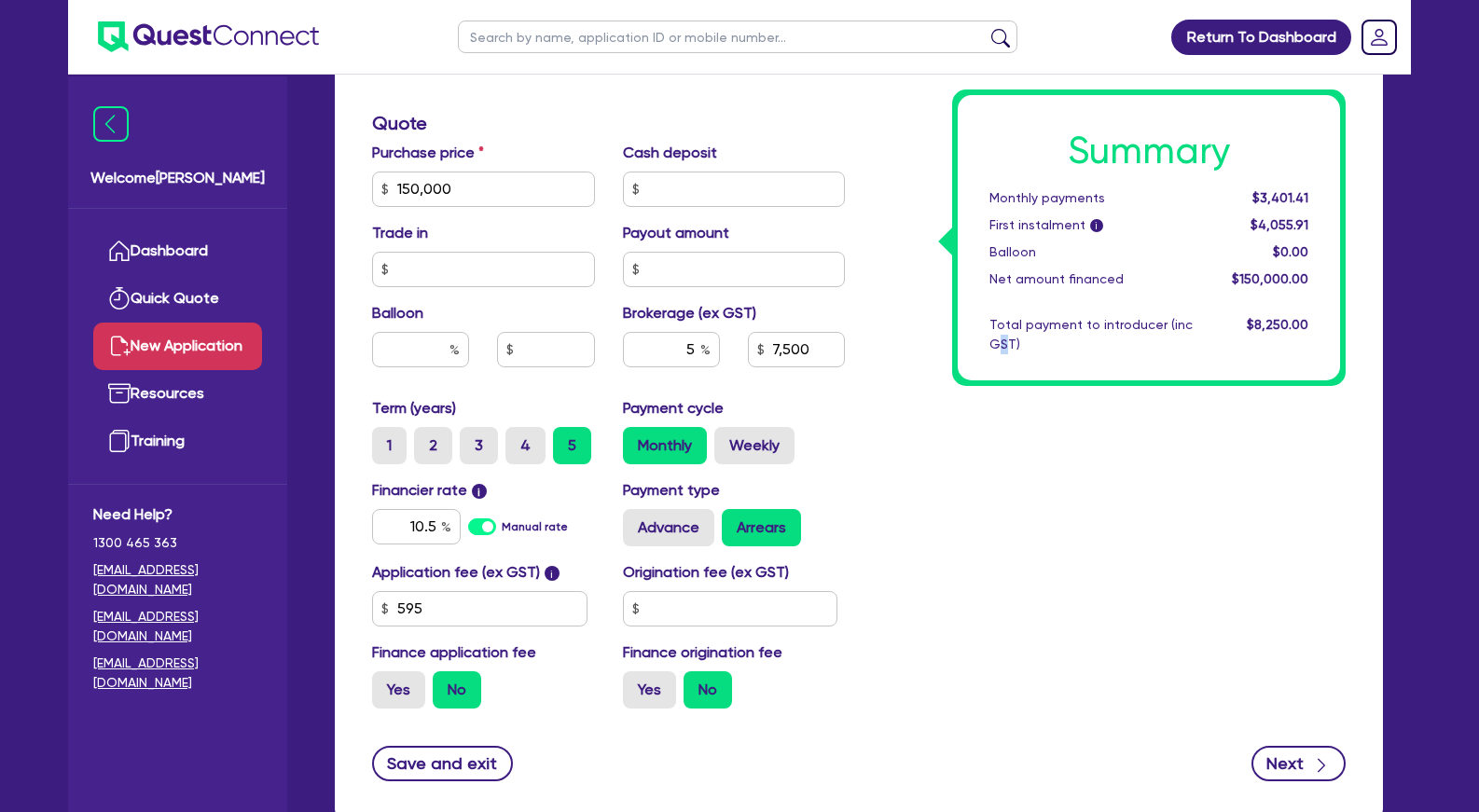
type input "7,500"
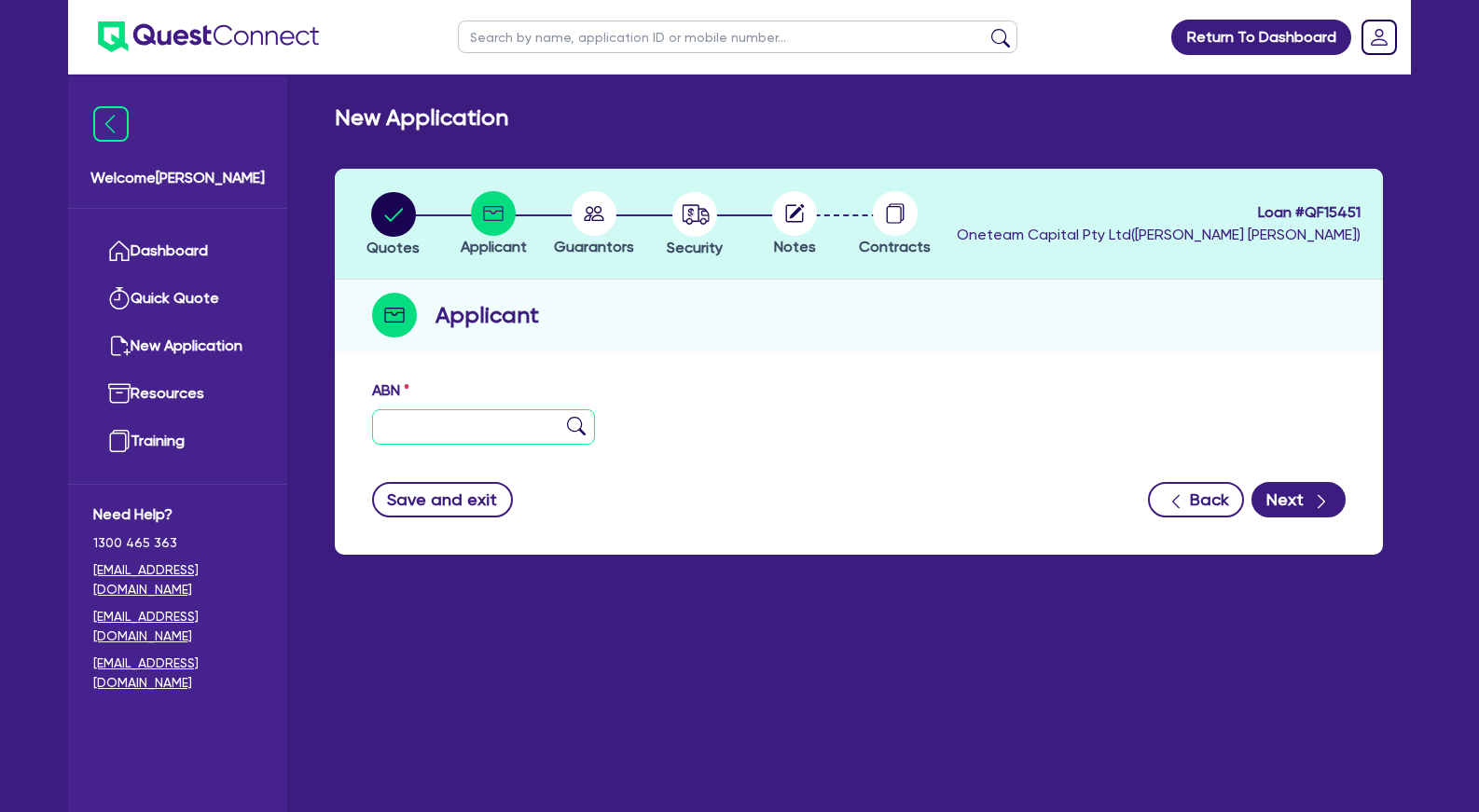
click at [537, 437] on input "text" at bounding box center [483, 426] width 223 height 35
paste input "69 691 015 504"
type input "69 691 015 504"
click at [579, 424] on img at bounding box center [576, 425] width 19 height 19
type input "DW LASER REJUVENATION SKIN CLINIC PTY. LTD."
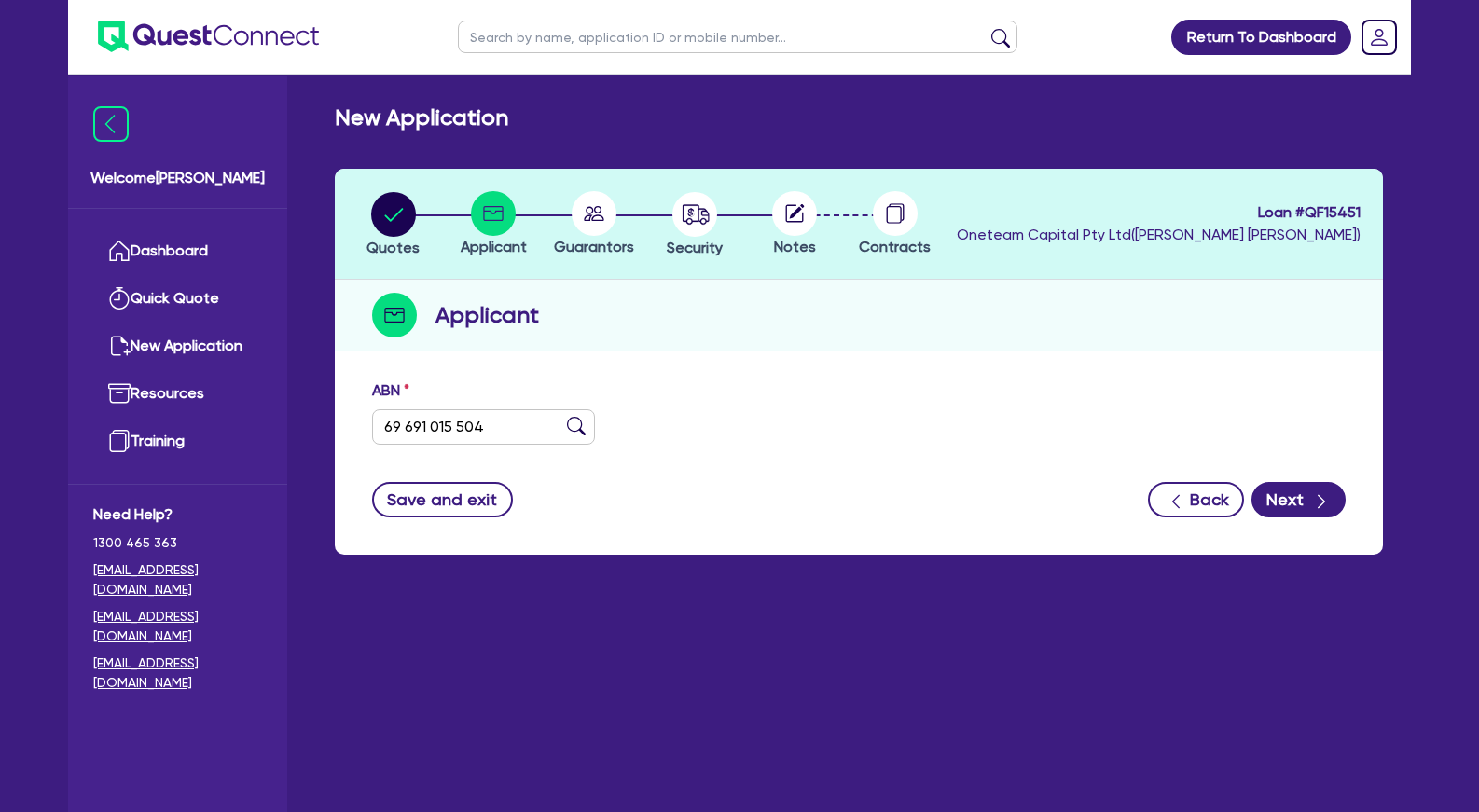
select select "COMPANY"
type input "[DATE]"
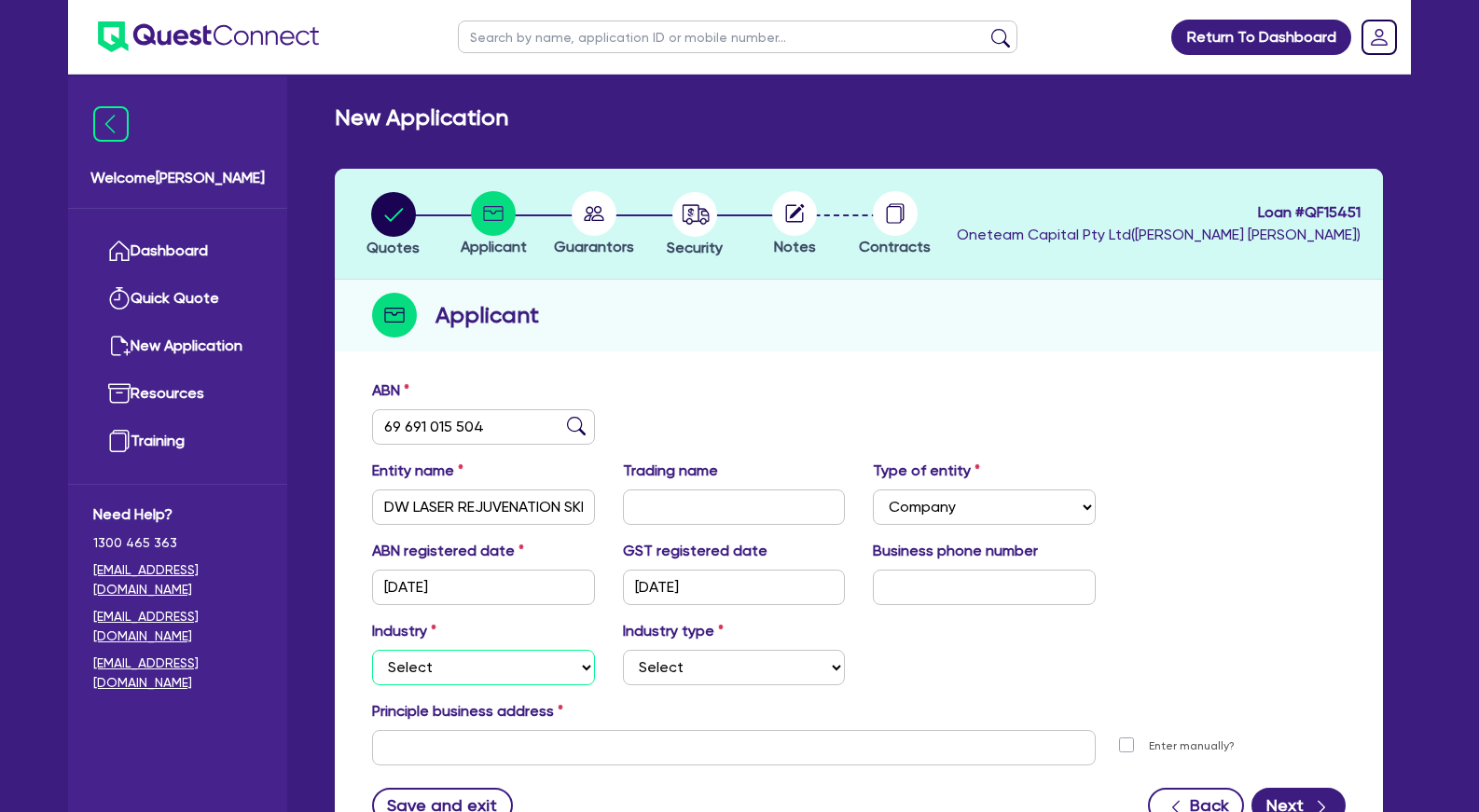
click at [372, 649] on select "Select Accomodation & Food Services Administrative & Support Services Agricultu…" at bounding box center [483, 666] width 223 height 35
select select "HEALTH_BEAUTY"
click option "Health & Beauty" at bounding box center [0, 0] width 0 height 0
click at [623, 649] on select "Select [MEDICAL_DATA], [MEDICAL_DATA] Services Cosmetics Supplies Day Spas, Hea…" at bounding box center [734, 666] width 223 height 35
select select "HAIR_BEAUTY_SALONS"
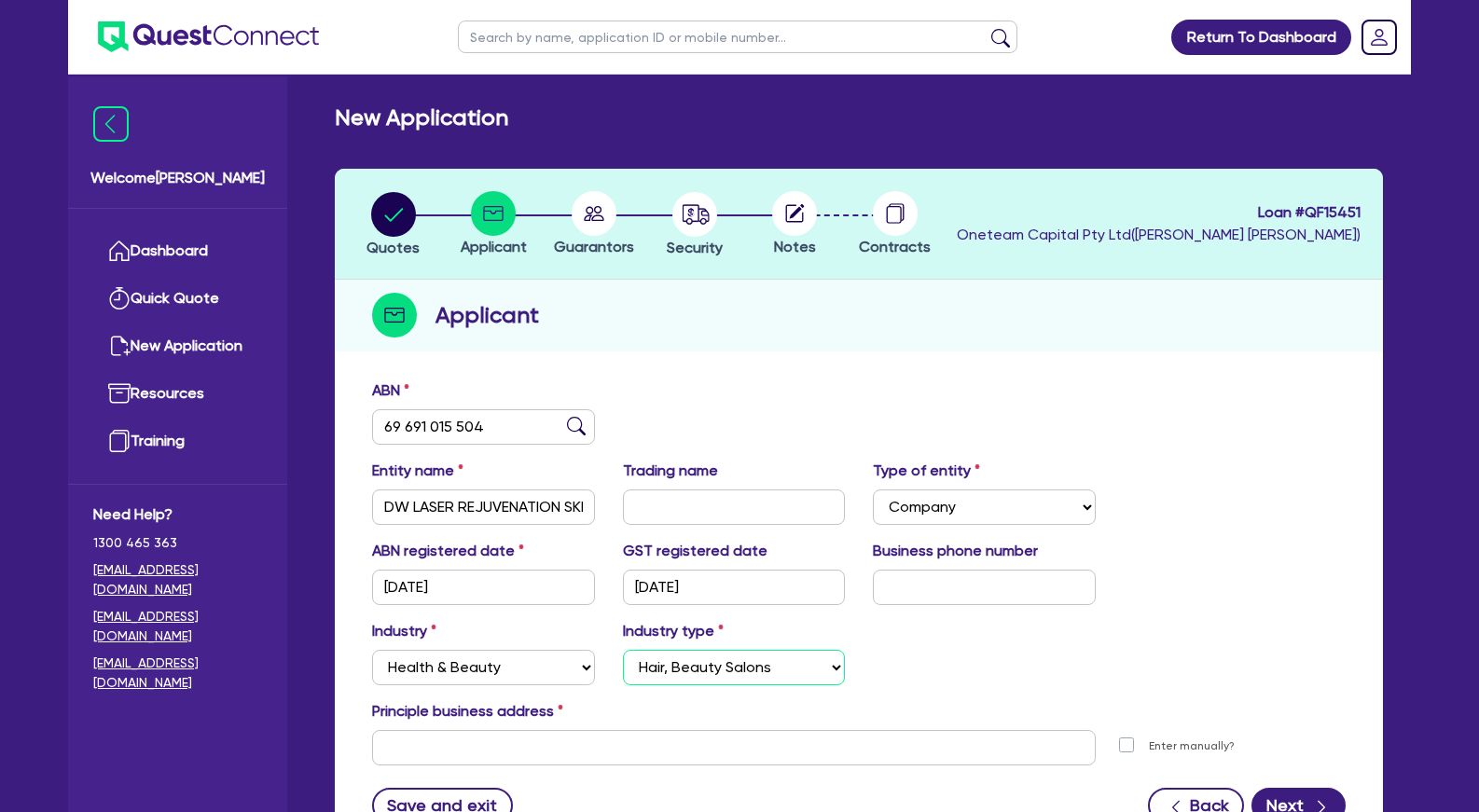
click option "Hair, Beauty Salons" at bounding box center [0, 0] width 0 height 0
click at [968, 594] on input "text" at bounding box center [983, 586] width 223 height 35
paste input "04 3453 6468"
type input "04 3453 6468"
